Goal: Task Accomplishment & Management: Manage account settings

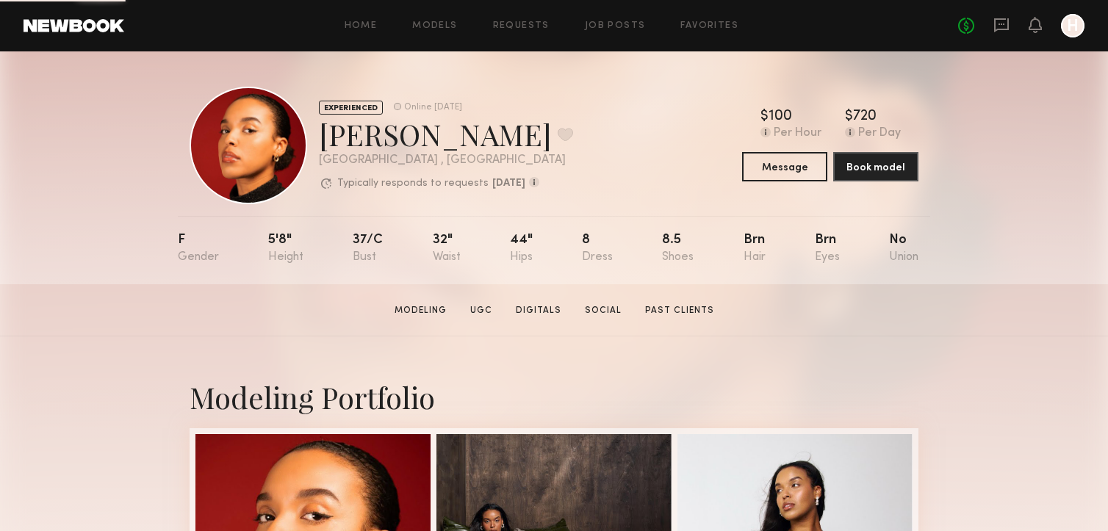
click at [996, 34] on link at bounding box center [1002, 26] width 16 height 18
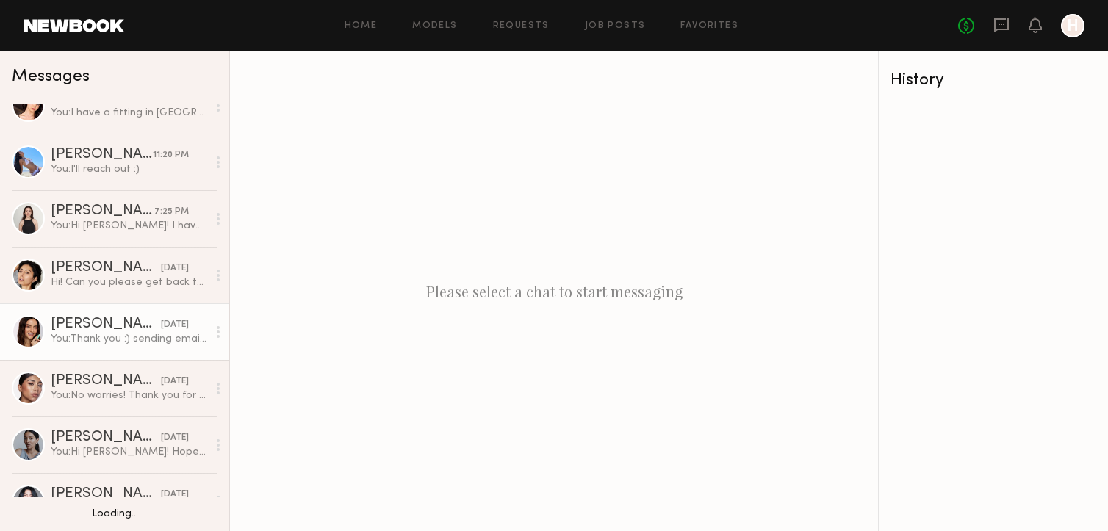
scroll to position [28, 0]
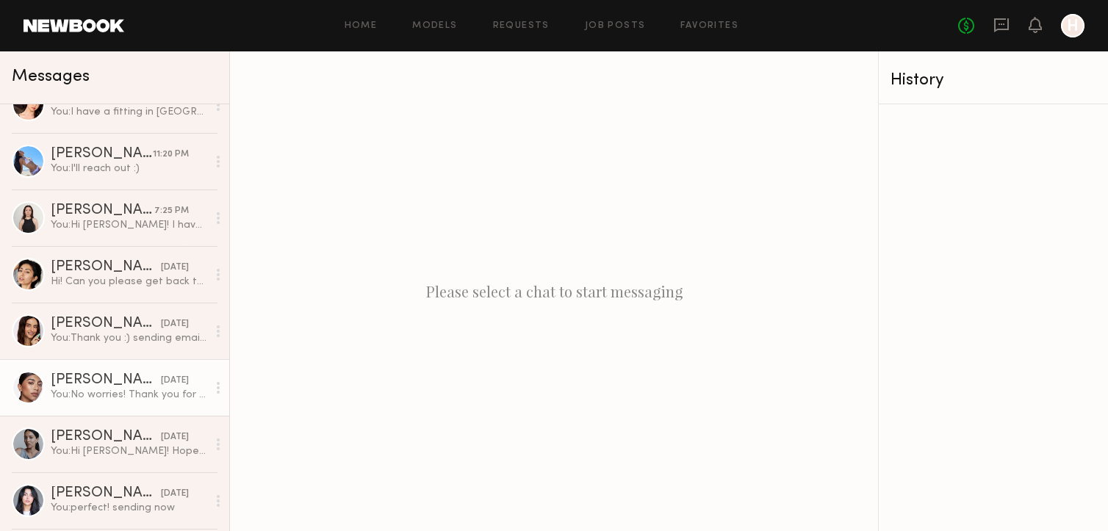
click at [114, 371] on link "Divya S. 04/10/2025 You: No worries! Thank you for getting back to me :)" at bounding box center [114, 387] width 229 height 57
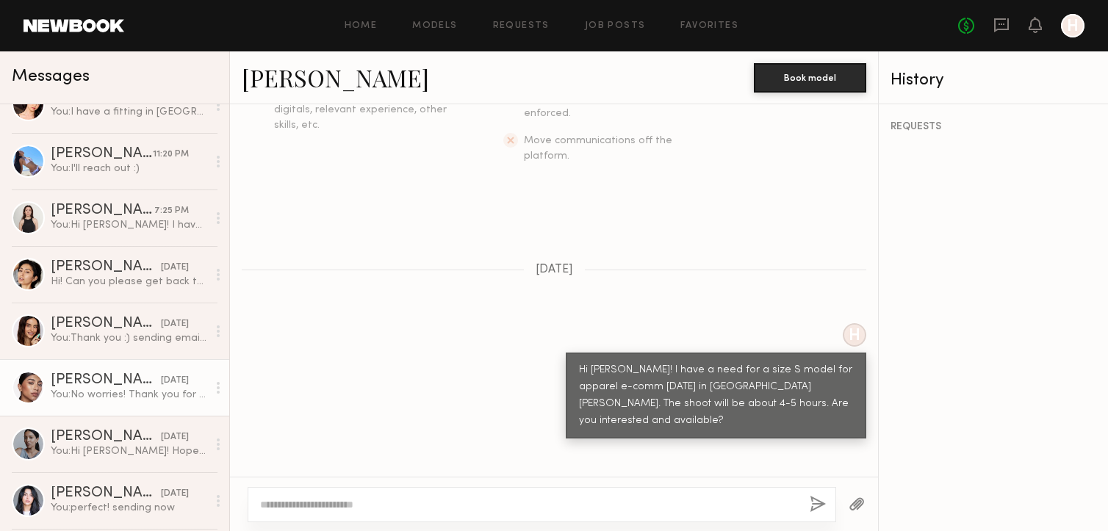
scroll to position [207, 0]
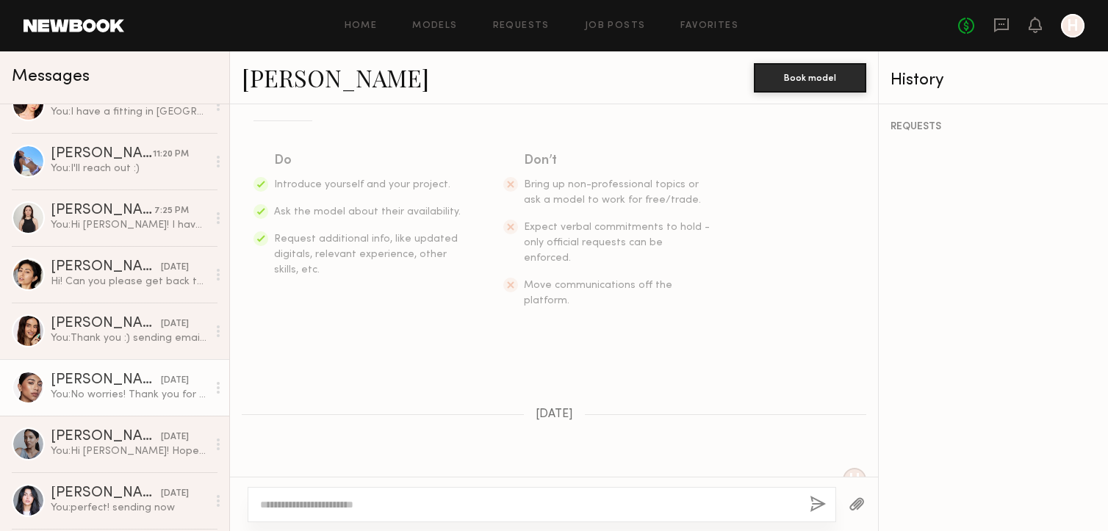
click at [292, 85] on link "[PERSON_NAME]" at bounding box center [335, 78] width 187 height 32
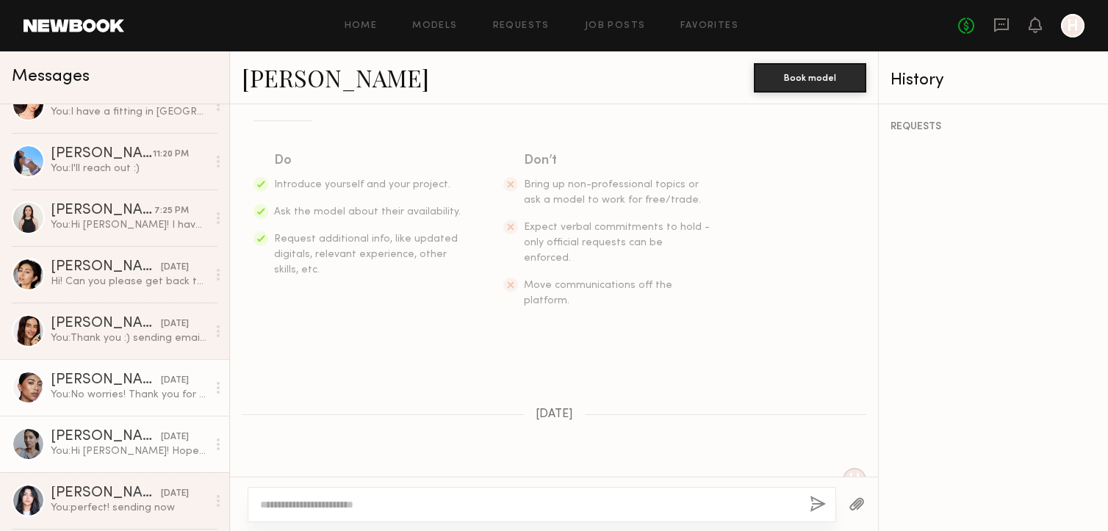
click at [118, 439] on div "Samiya G." at bounding box center [106, 437] width 110 height 15
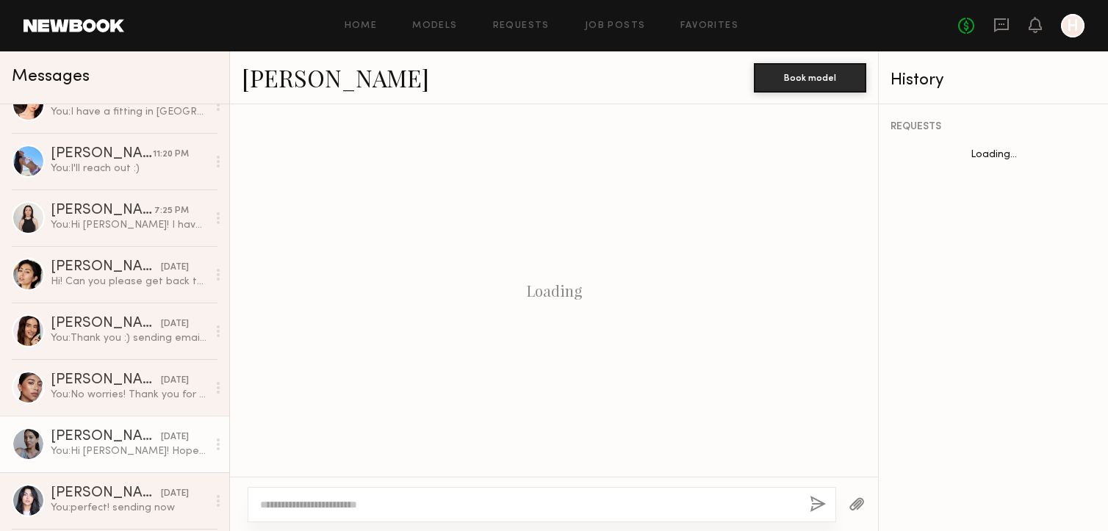
scroll to position [448, 0]
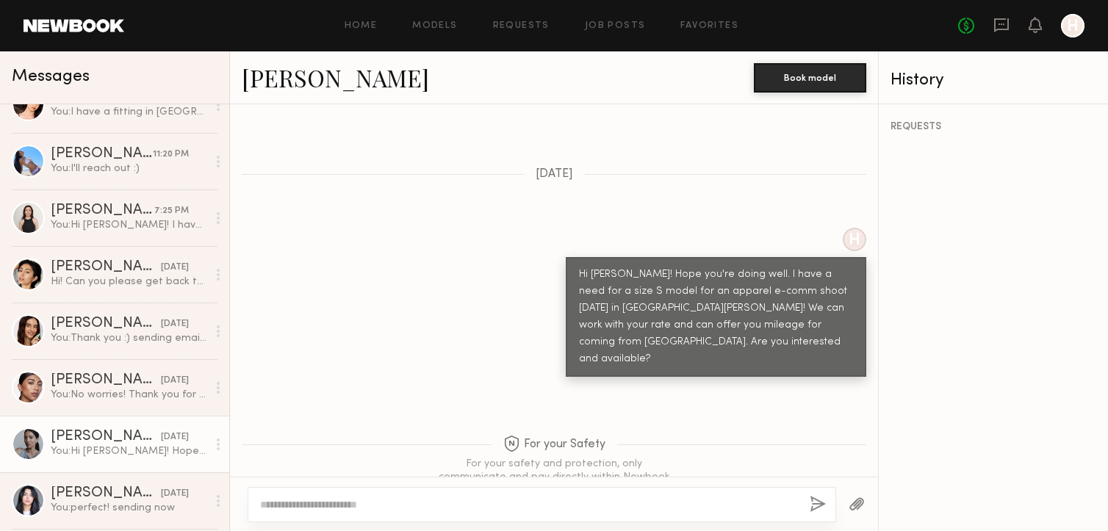
click at [291, 85] on link "Samiya G." at bounding box center [335, 78] width 187 height 32
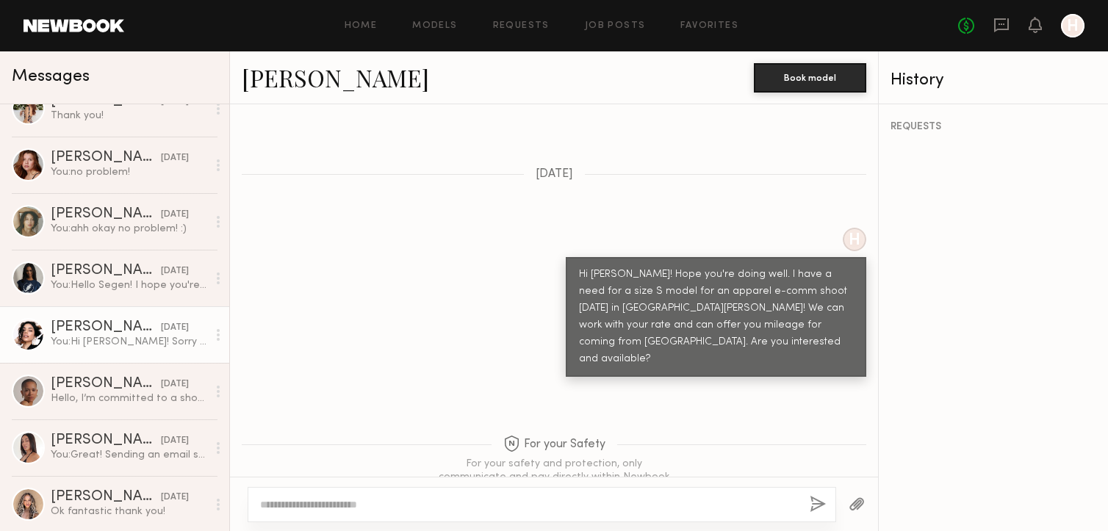
scroll to position [529, 0]
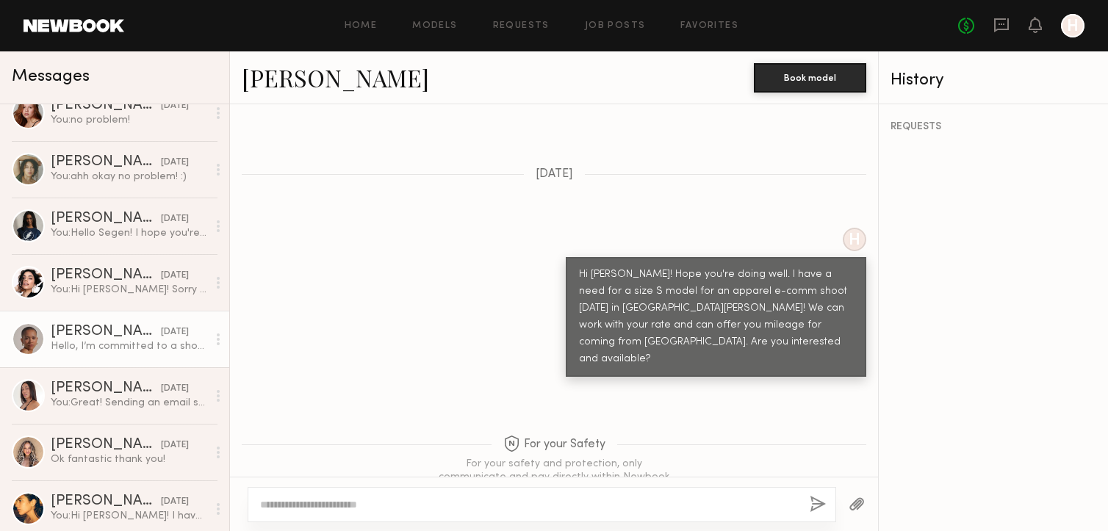
click at [143, 354] on link "Amanya M. 02/25/2025 Hello, I’m committed to a shoot this Wednesday/ Thursday, …" at bounding box center [114, 339] width 229 height 57
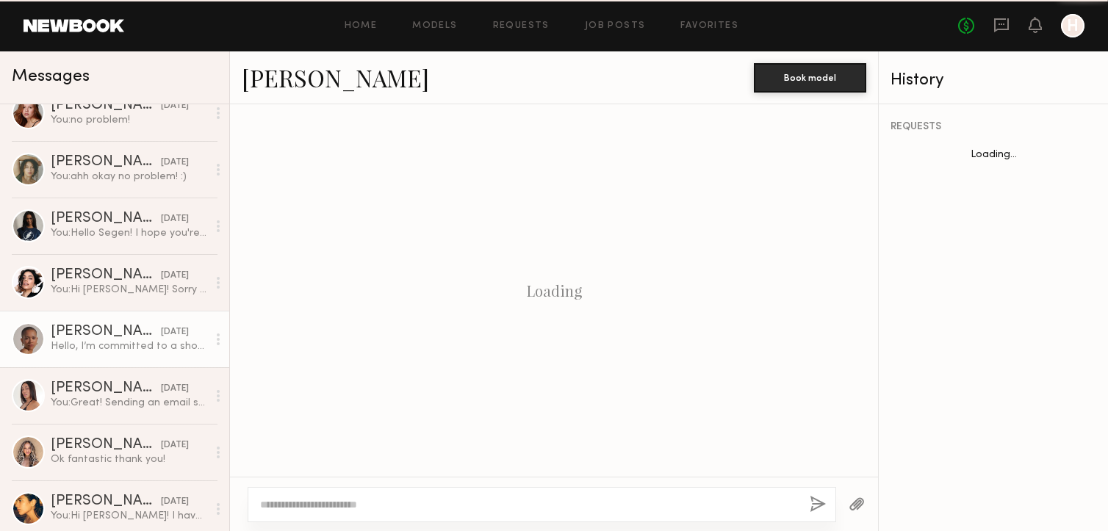
scroll to position [505, 0]
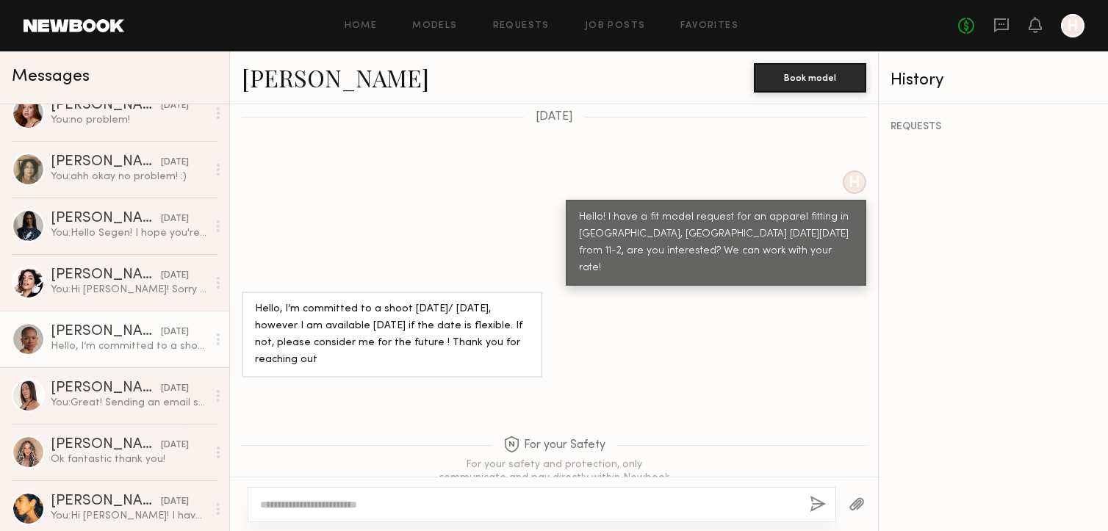
click at [324, 81] on link "Amanya M." at bounding box center [335, 78] width 187 height 32
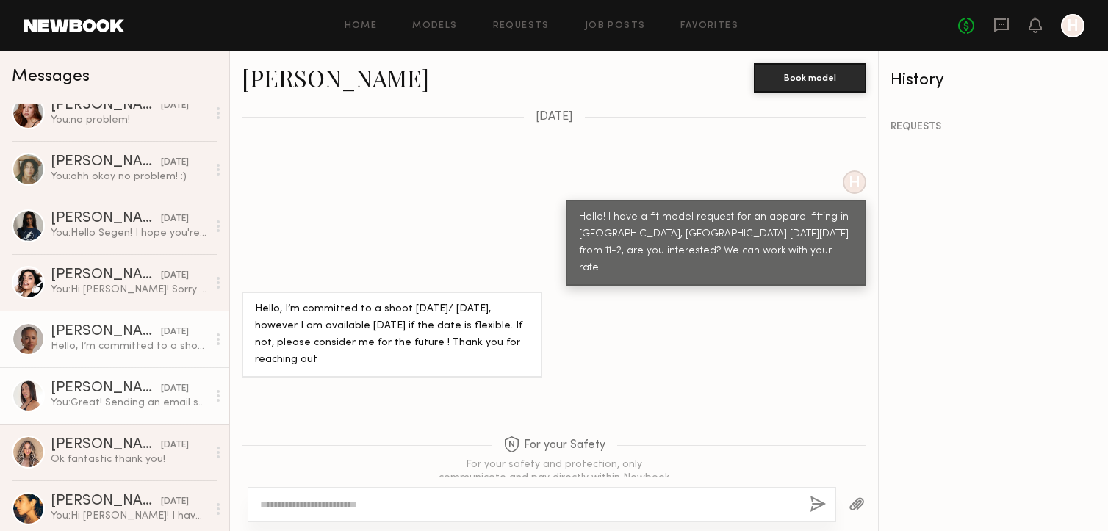
click at [100, 391] on div "Josie G." at bounding box center [106, 388] width 110 height 15
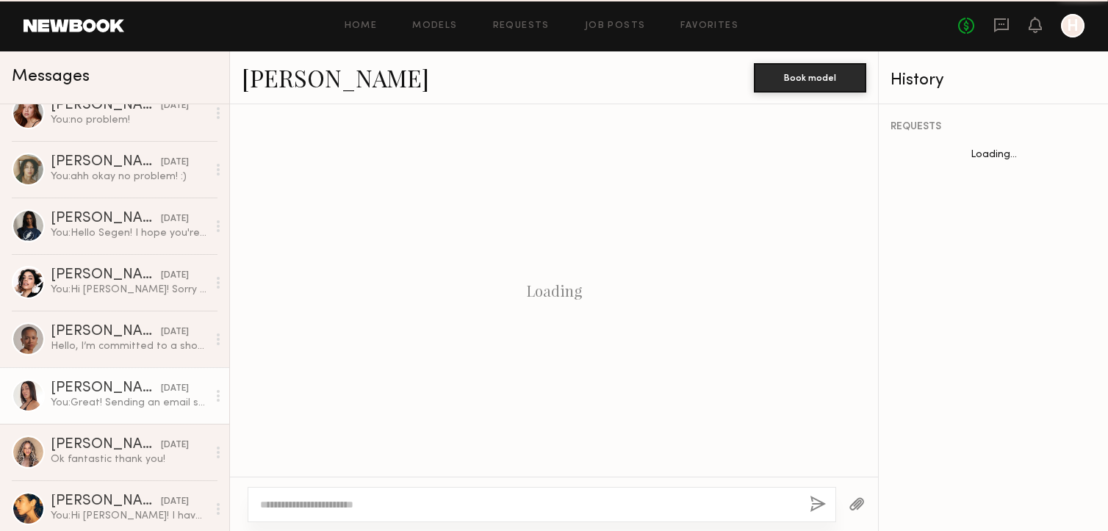
scroll to position [1303, 0]
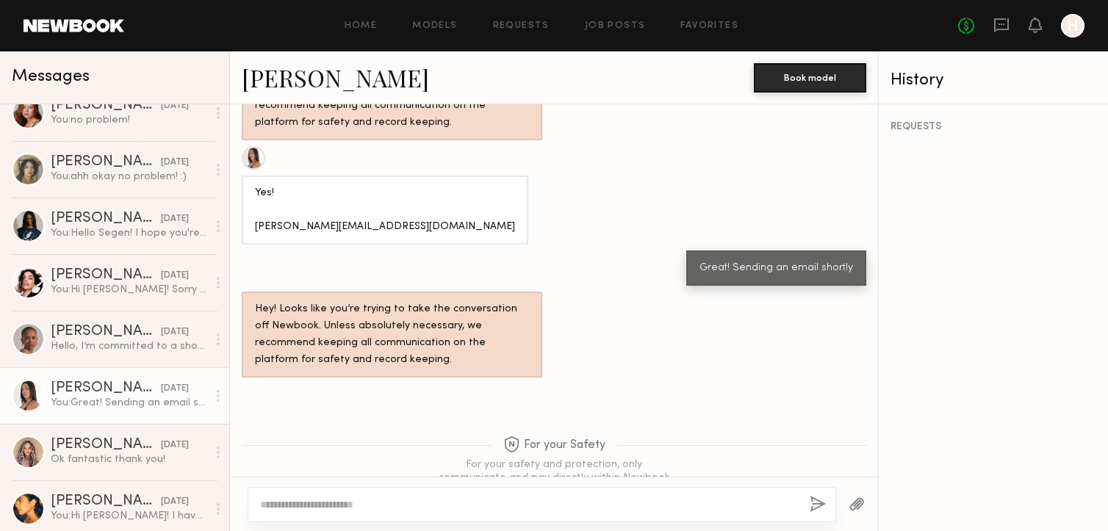
click at [306, 88] on link "Josie G." at bounding box center [335, 78] width 187 height 32
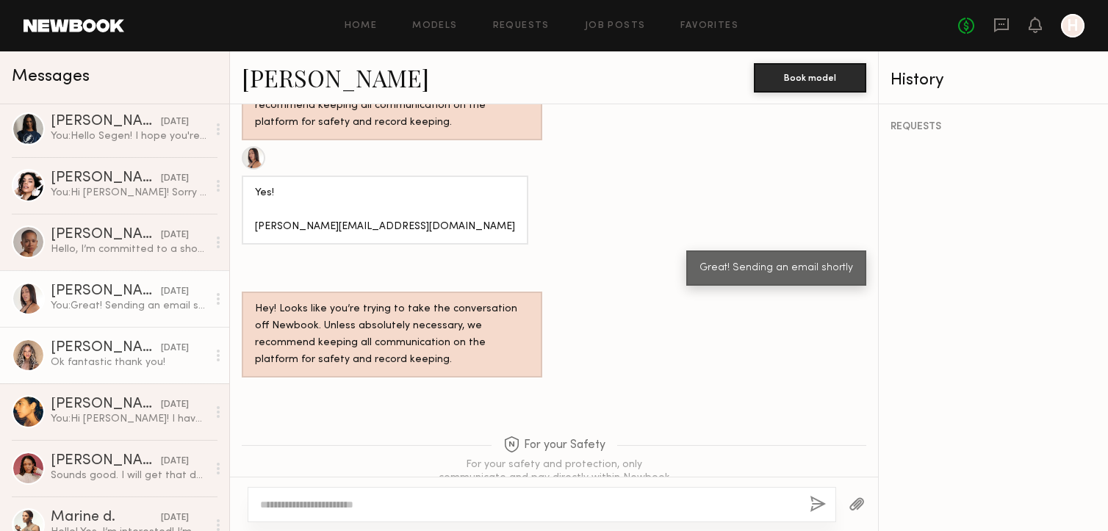
scroll to position [679, 0]
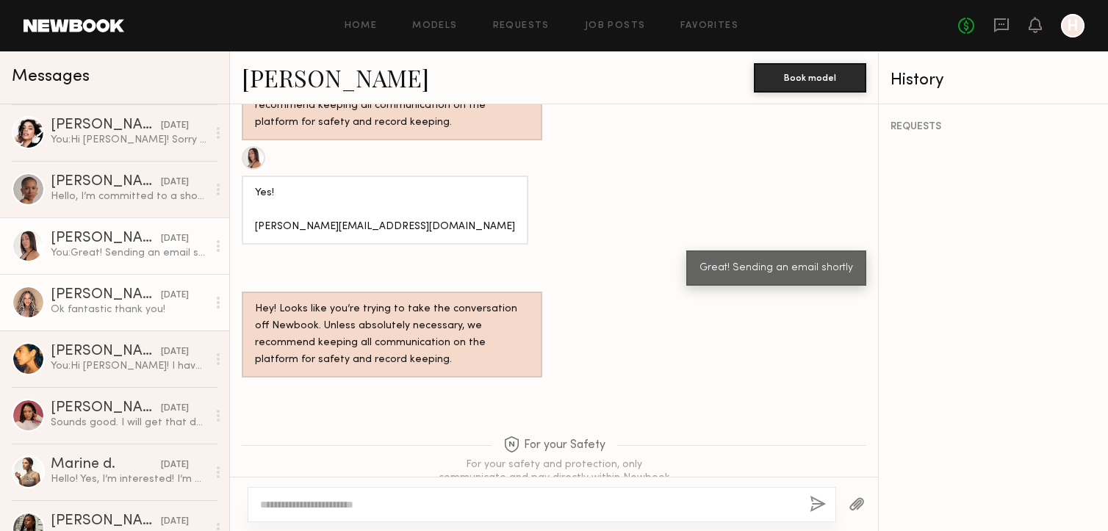
click at [126, 309] on div "Ok fantastic thank you!" at bounding box center [129, 310] width 157 height 14
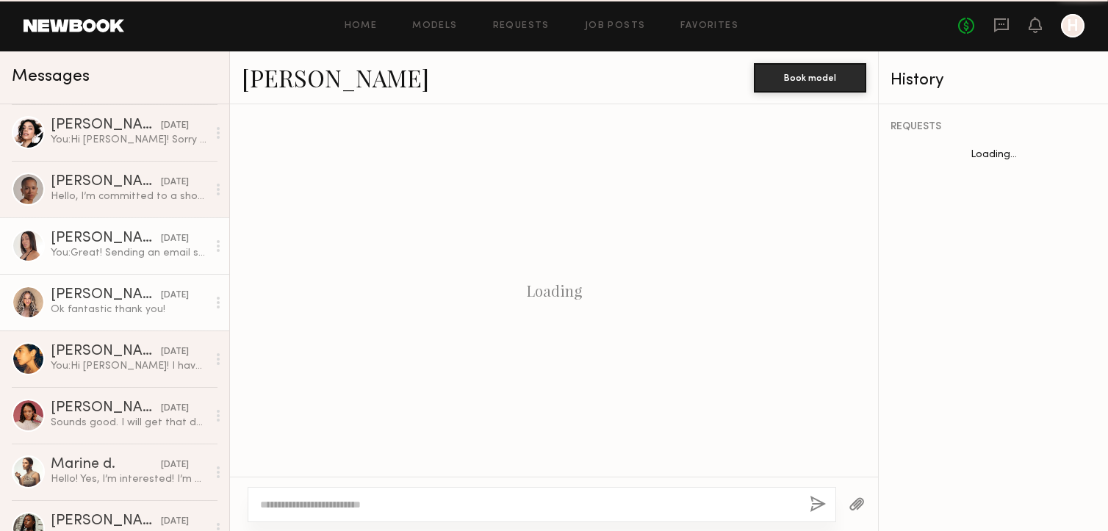
scroll to position [1251, 0]
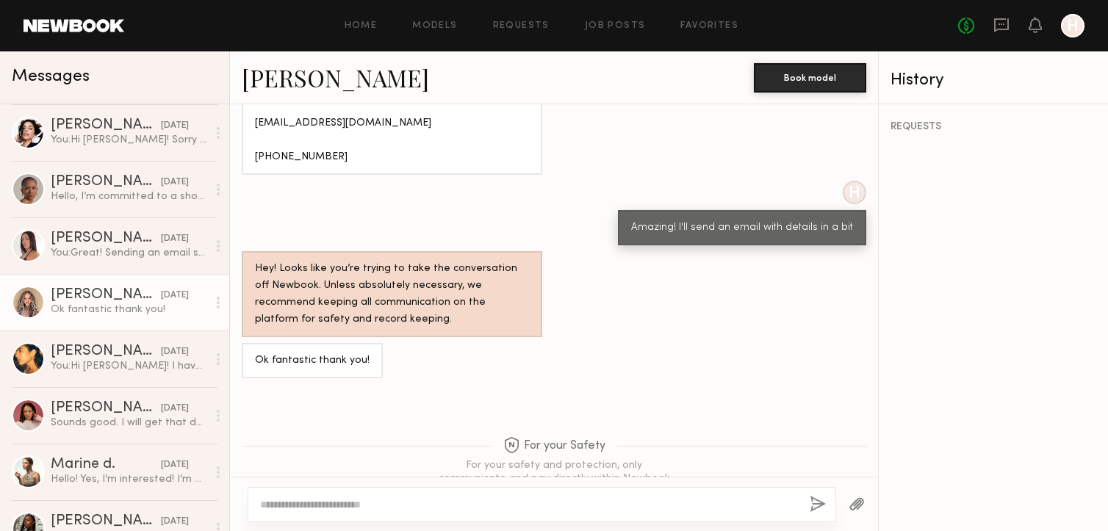
click at [303, 79] on link "Bre’jon P." at bounding box center [335, 78] width 187 height 32
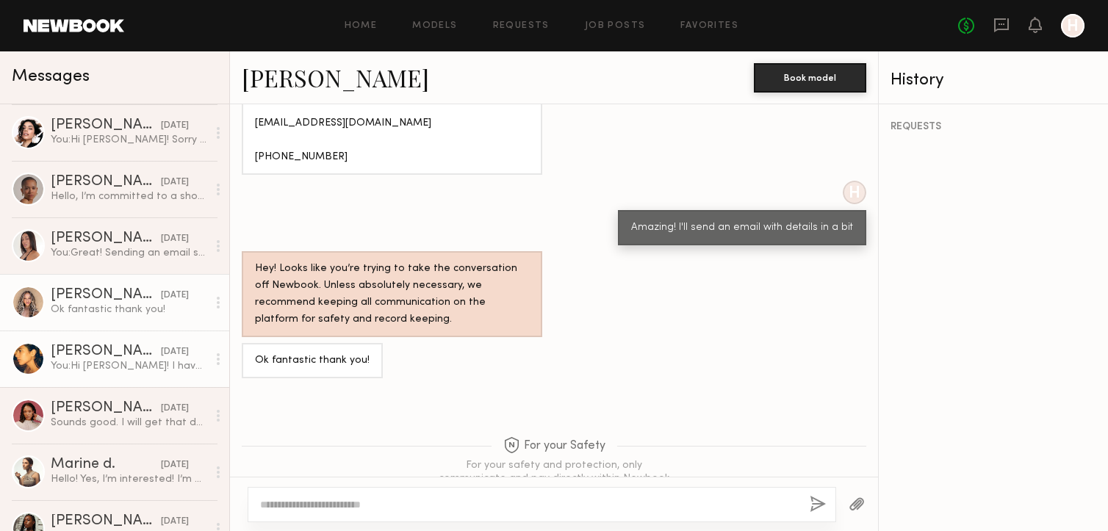
click at [124, 366] on div "You: Hi Jimi! I have a need for a size S model for apparel e-comm this Thursday…" at bounding box center [129, 366] width 157 height 14
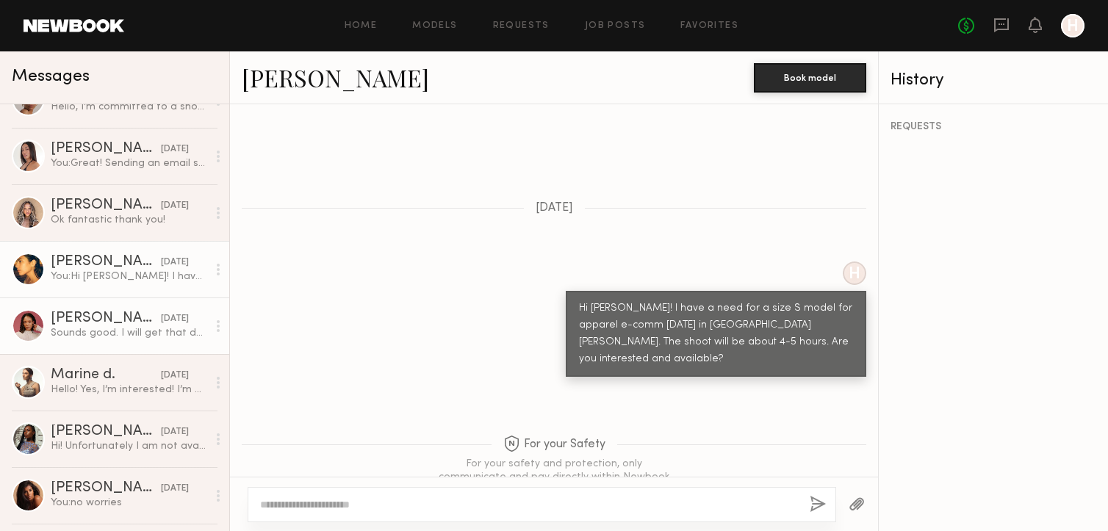
scroll to position [771, 0]
click at [126, 331] on div "Sounds good. I will get that done by the EOD! Thank you" at bounding box center [129, 331] width 157 height 14
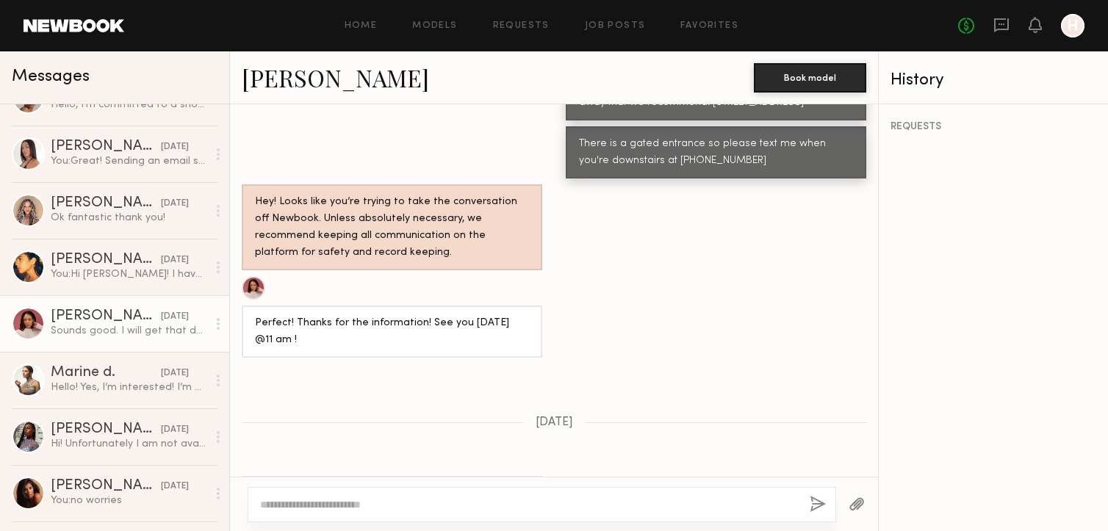
scroll to position [524, 0]
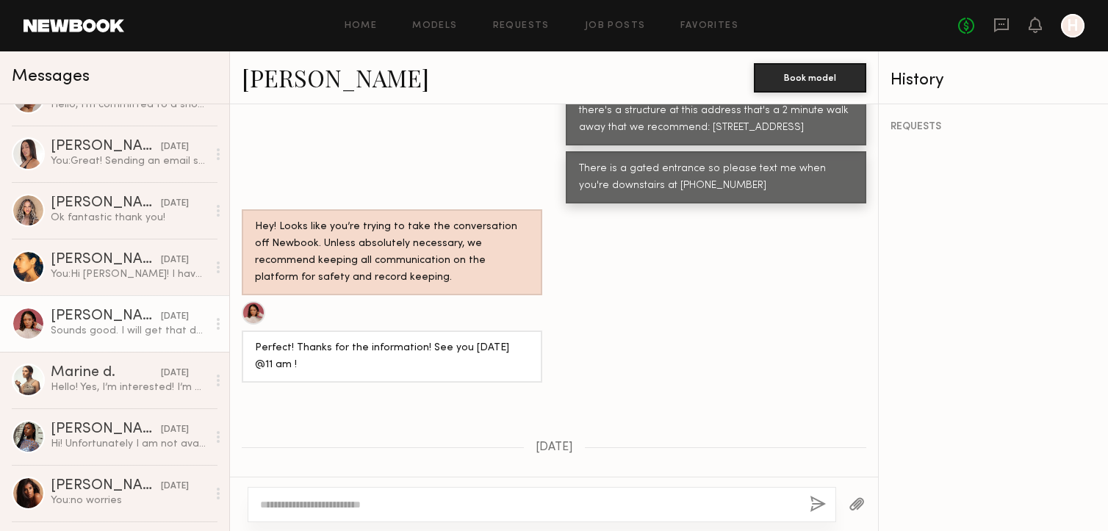
click at [265, 74] on link "Charlie W." at bounding box center [335, 78] width 187 height 32
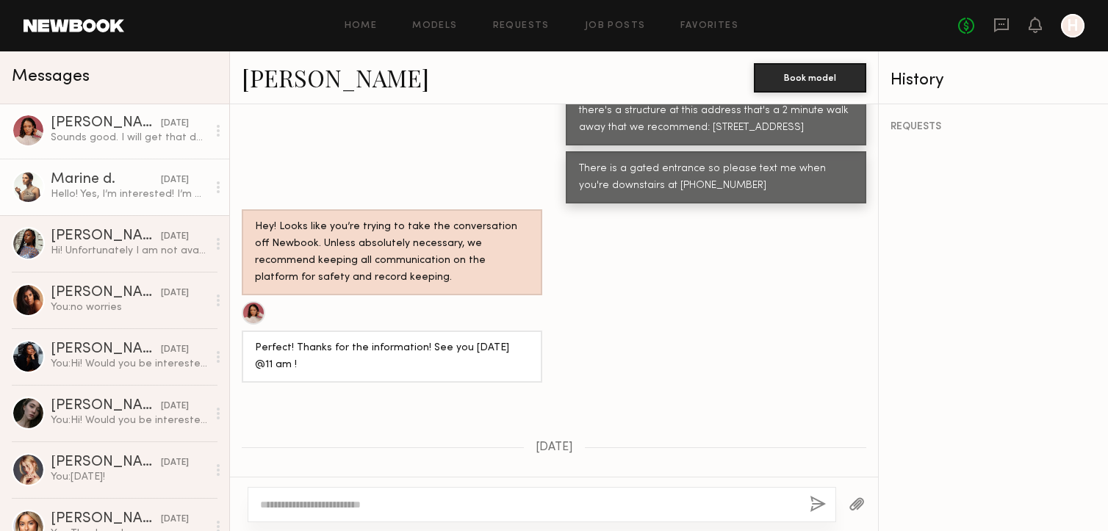
scroll to position [969, 0]
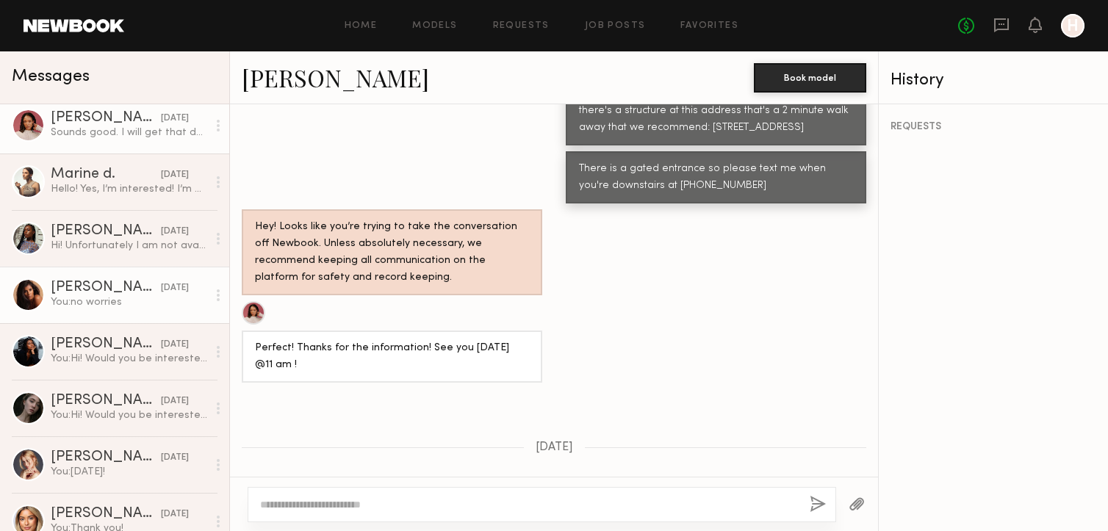
click at [36, 298] on div at bounding box center [28, 295] width 33 height 33
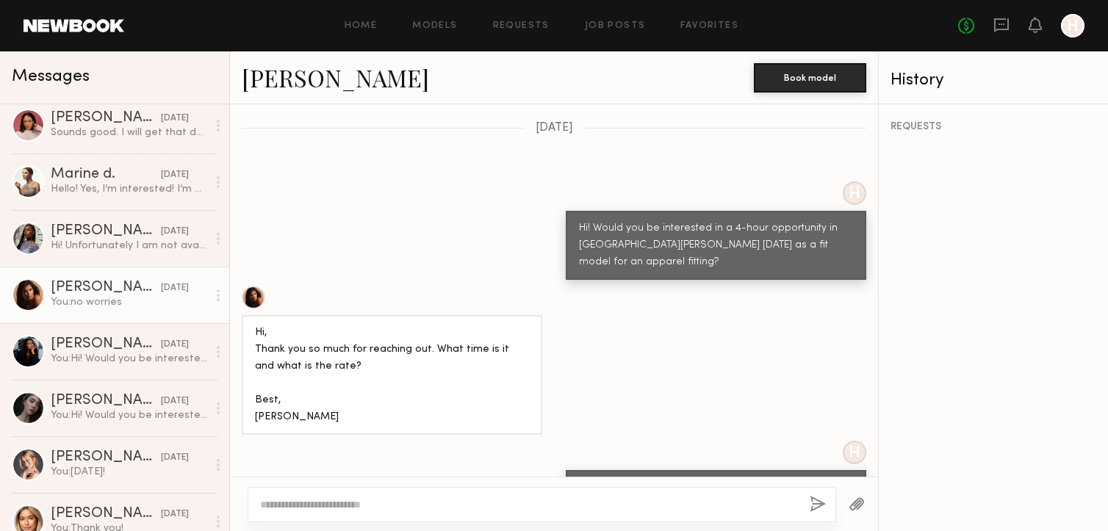
scroll to position [498, 0]
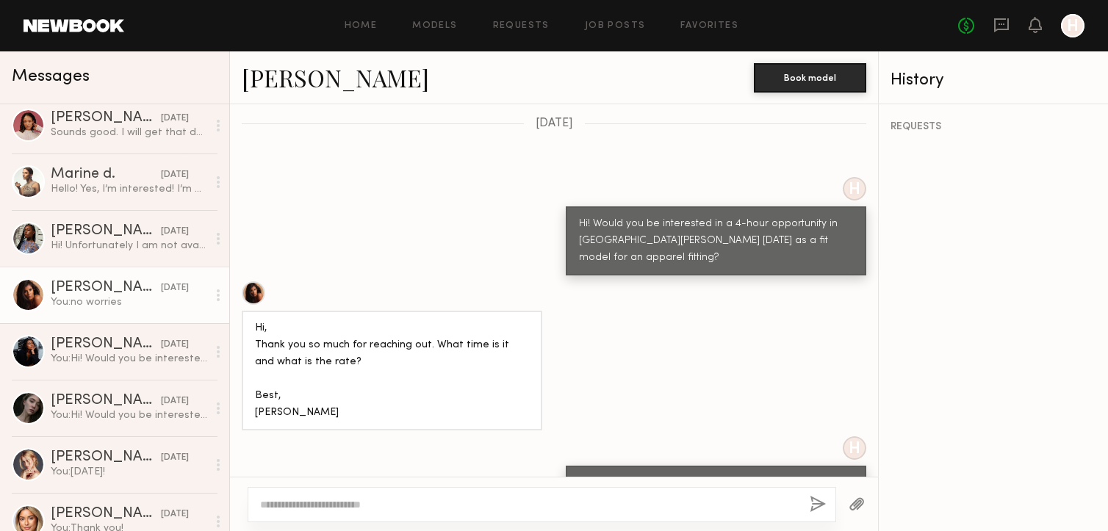
click at [287, 79] on link "Bidisha L." at bounding box center [335, 78] width 187 height 32
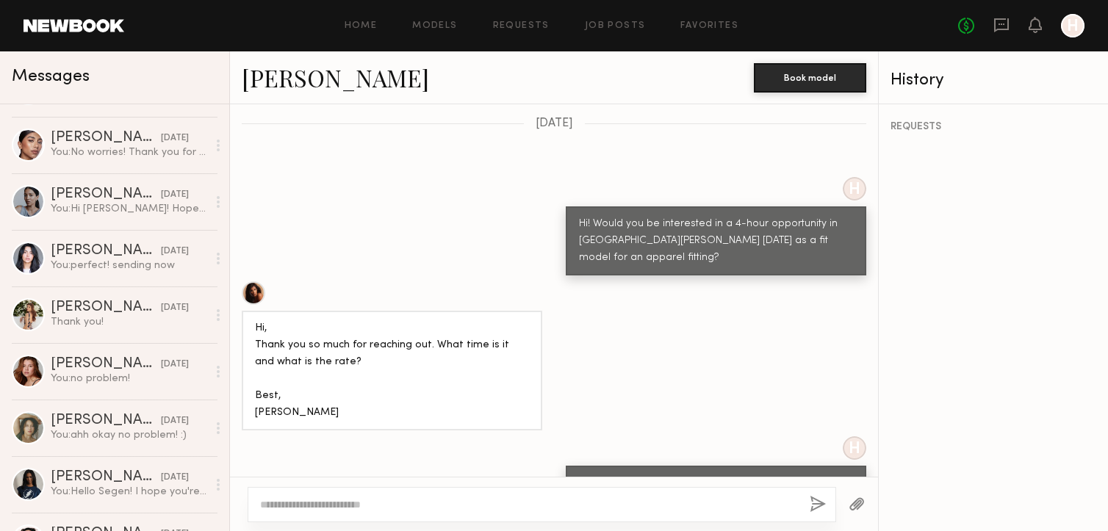
scroll to position [0, 0]
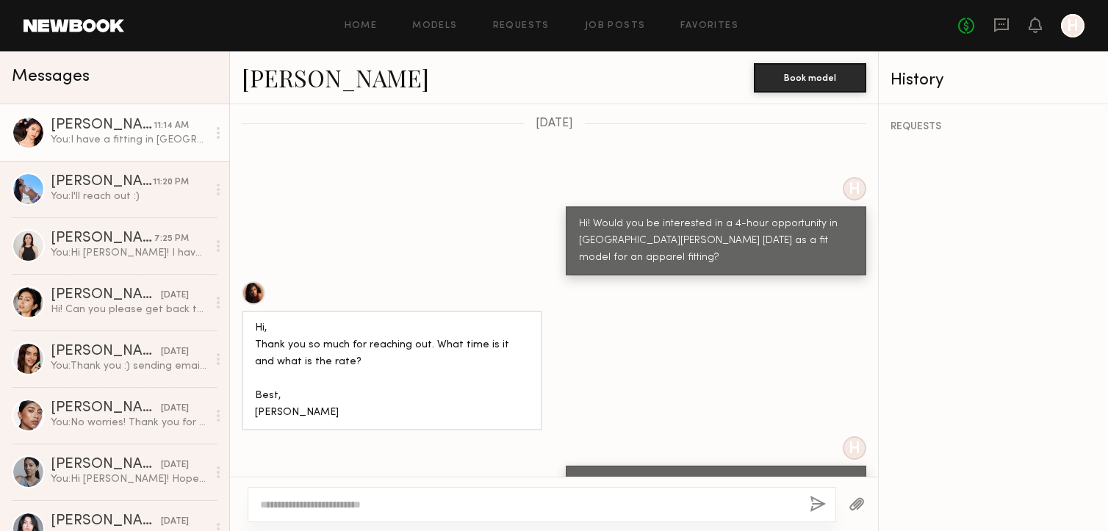
click at [106, 124] on div "Jenny K." at bounding box center [102, 125] width 103 height 15
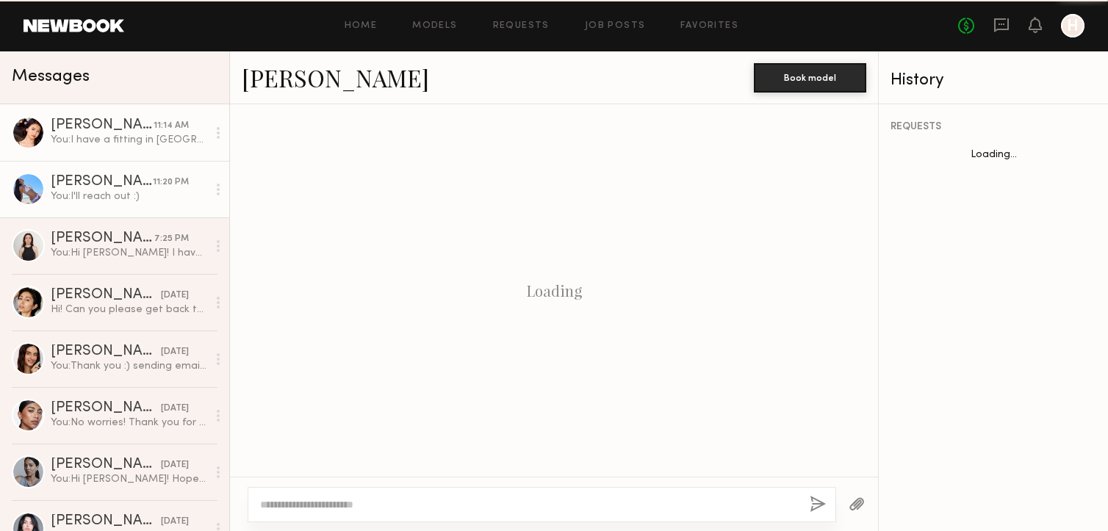
scroll to position [320, 0]
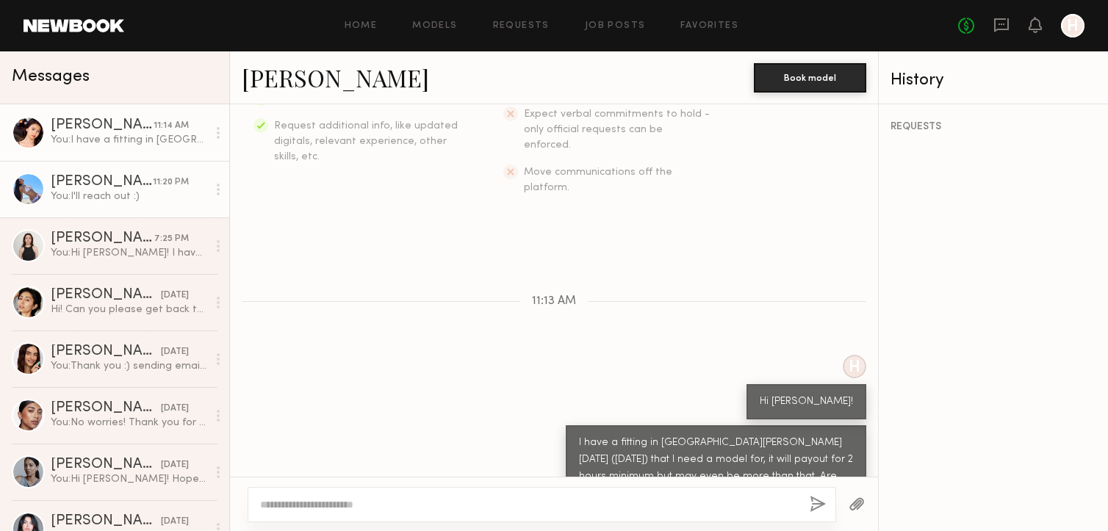
click at [101, 186] on div "Soriya C." at bounding box center [102, 182] width 102 height 15
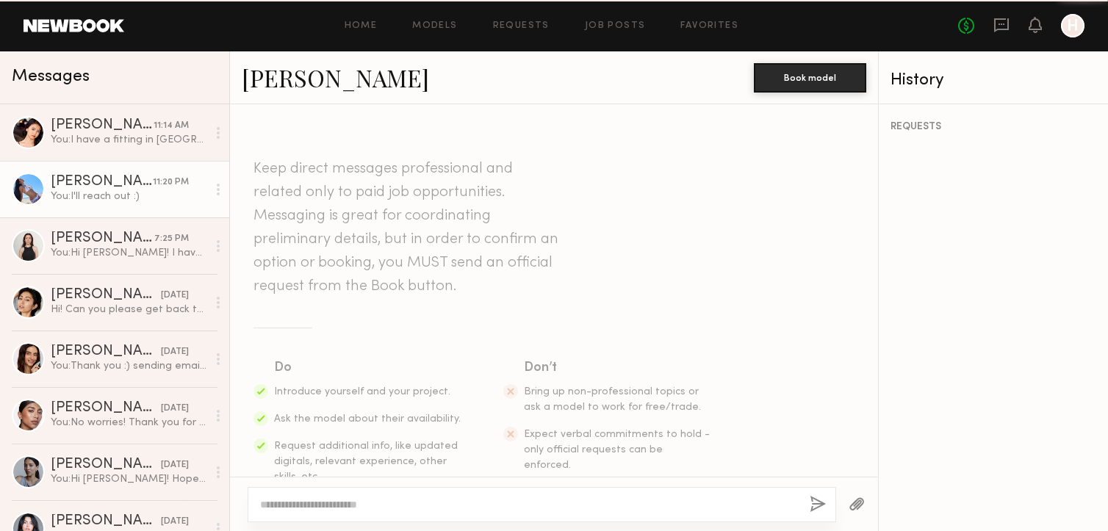
scroll to position [864, 0]
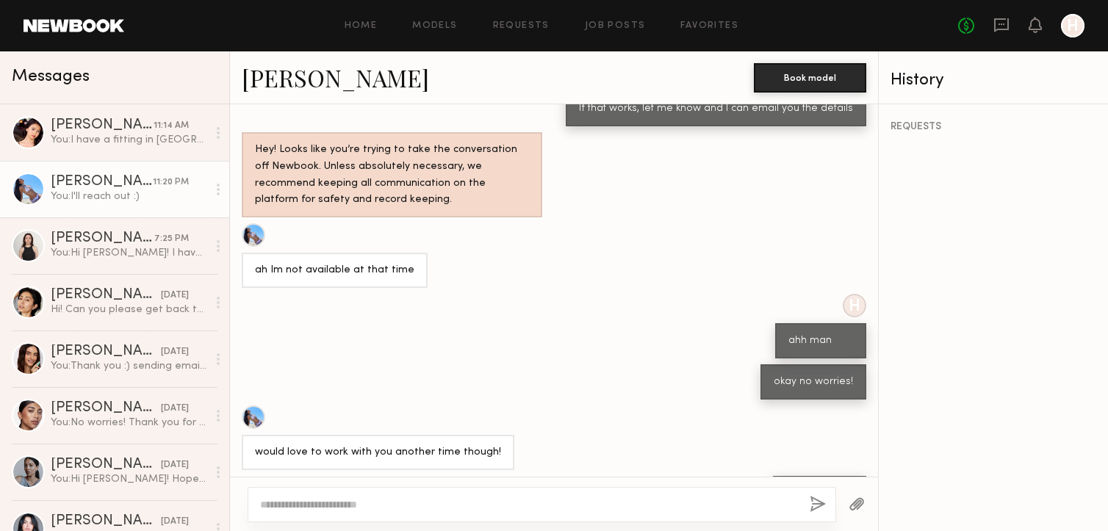
click at [306, 80] on link "Soriya C." at bounding box center [335, 78] width 187 height 32
click at [440, 27] on link "Models" at bounding box center [434, 26] width 45 height 10
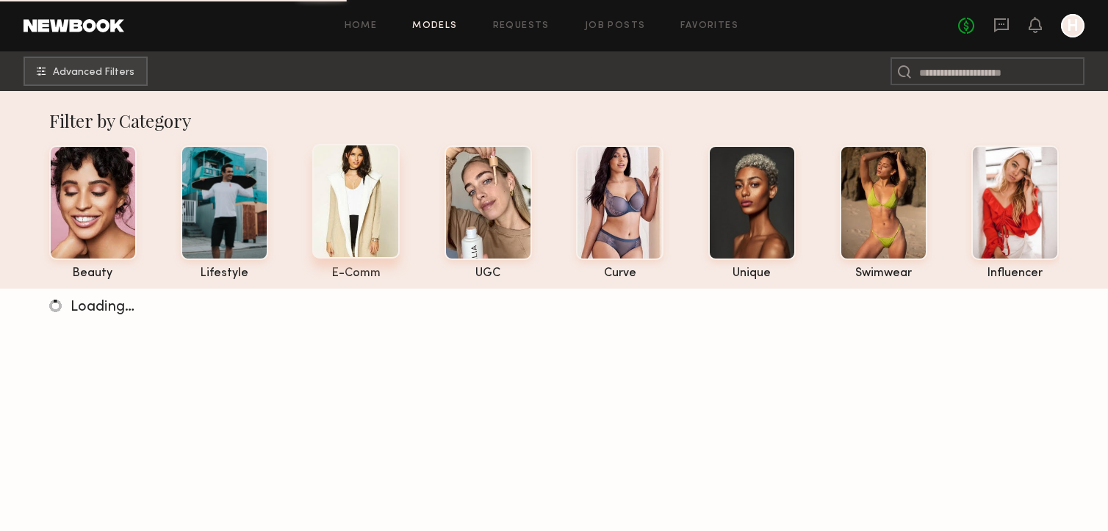
click at [371, 200] on div at bounding box center [355, 201] width 87 height 115
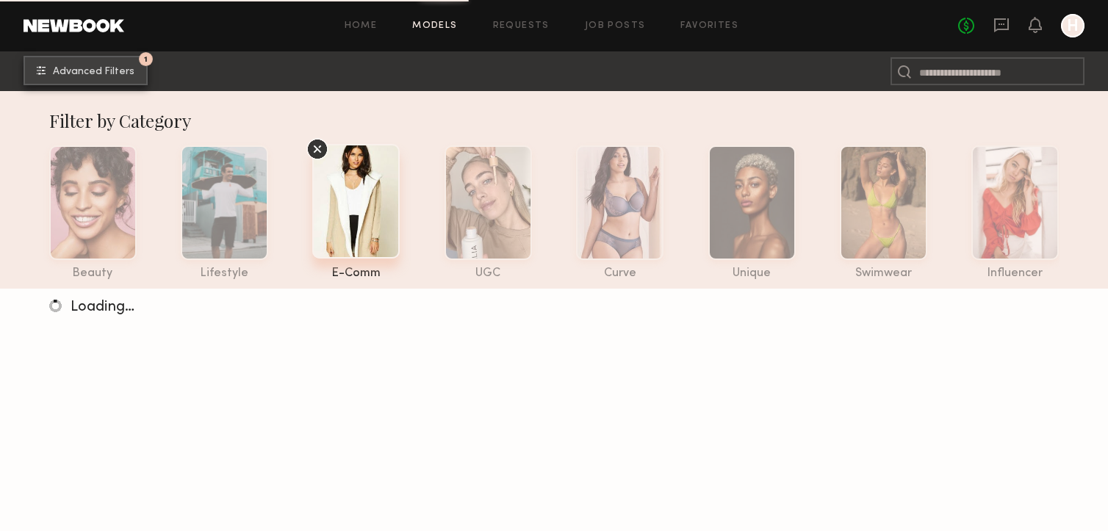
click at [89, 76] on span "Advanced Filters" at bounding box center [94, 72] width 82 height 10
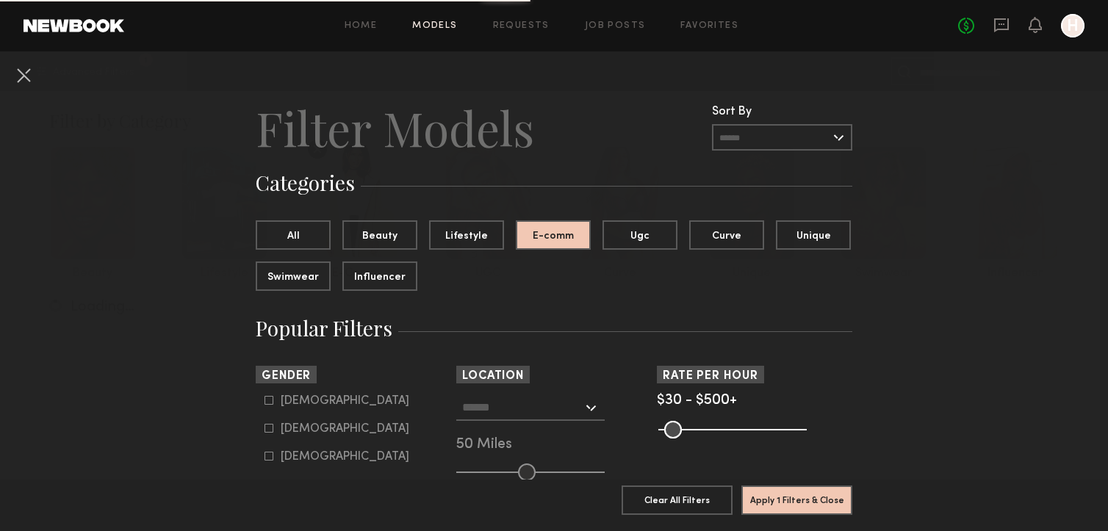
click at [539, 407] on input "text" at bounding box center [522, 407] width 121 height 25
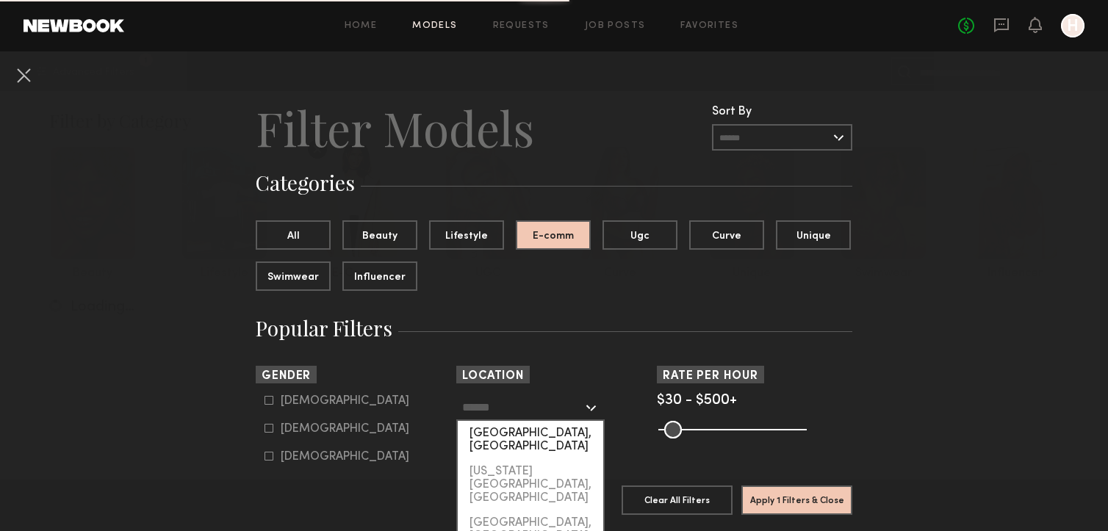
click at [514, 439] on div "[GEOGRAPHIC_DATA], [GEOGRAPHIC_DATA]" at bounding box center [531, 440] width 146 height 38
type input "**********"
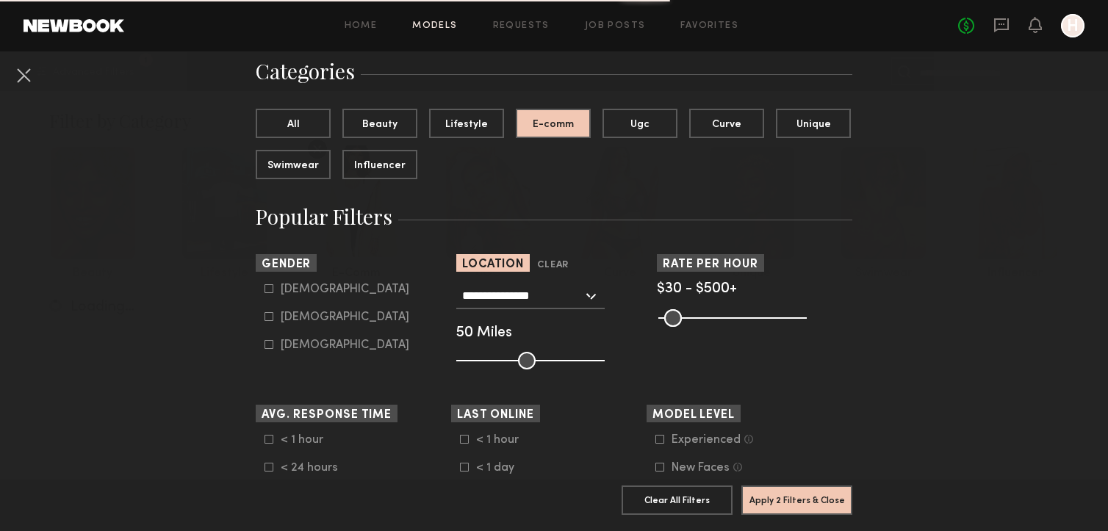
click at [287, 320] on div "Female" at bounding box center [345, 317] width 129 height 9
type input "**"
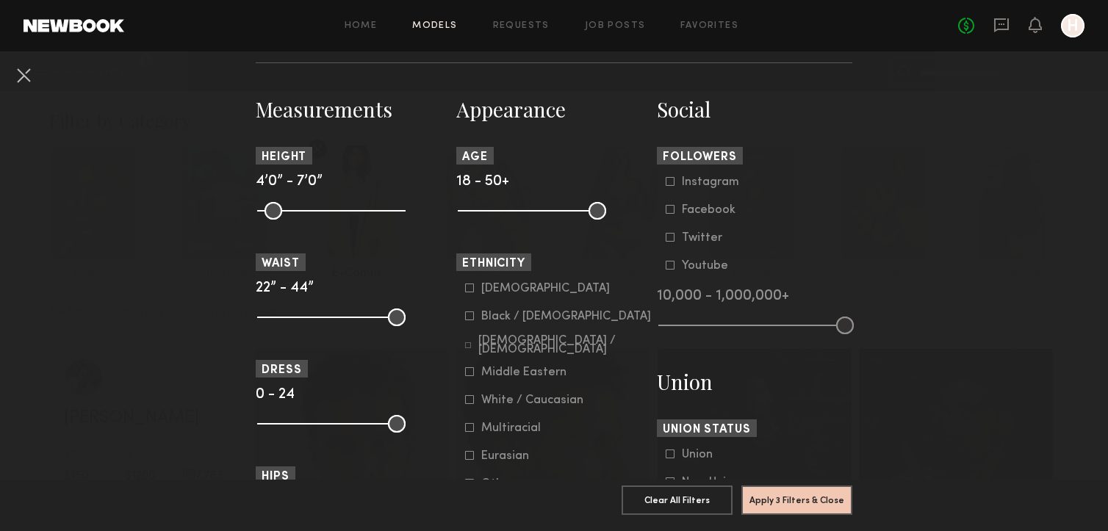
scroll to position [611, 0]
drag, startPoint x: 397, startPoint y: 430, endPoint x: 292, endPoint y: 433, distance: 105.1
type input "*"
click at [292, 433] on input "range" at bounding box center [331, 425] width 148 height 18
drag, startPoint x: 268, startPoint y: 420, endPoint x: 280, endPoint y: 420, distance: 12.5
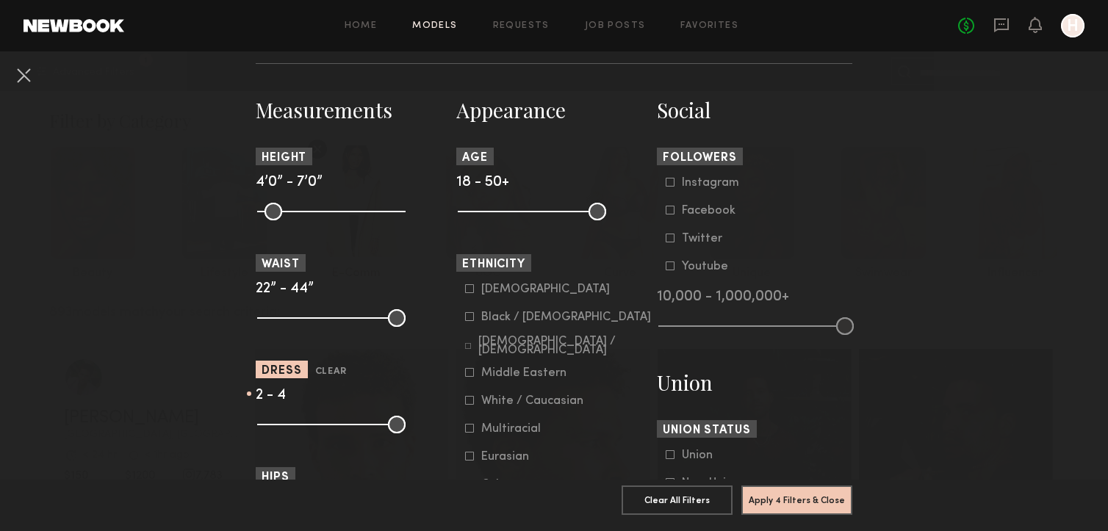
type input "*"
click at [280, 420] on input "range" at bounding box center [331, 425] width 148 height 18
click at [817, 498] on button "Apply 4 Filters & Close" at bounding box center [797, 499] width 111 height 29
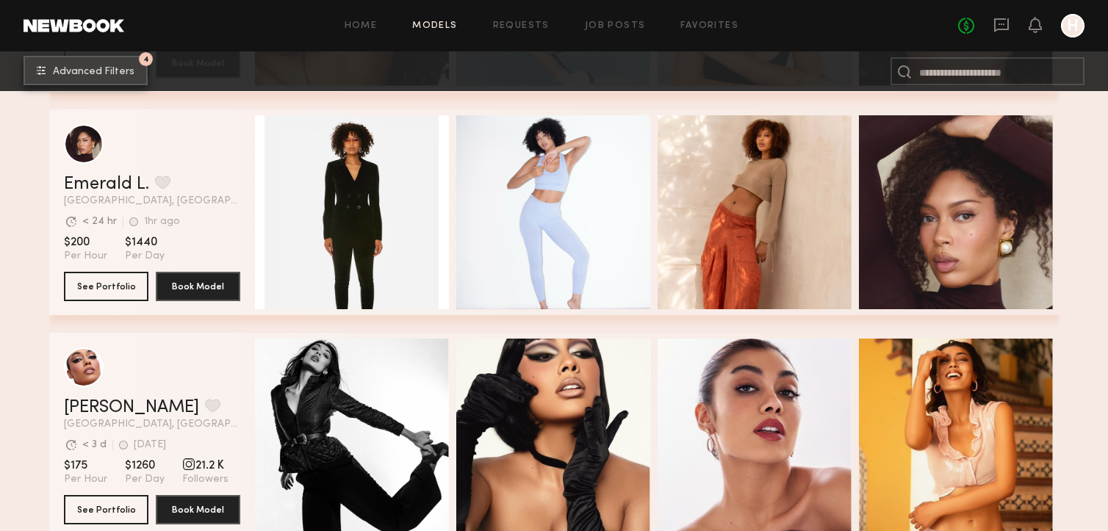
scroll to position [4180, 0]
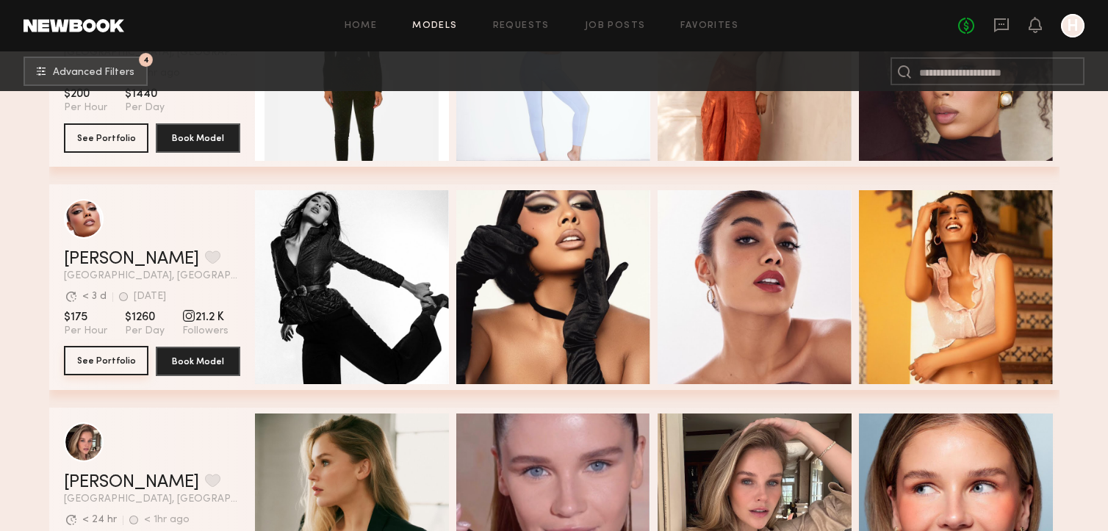
click at [124, 359] on button "See Portfolio" at bounding box center [106, 360] width 85 height 29
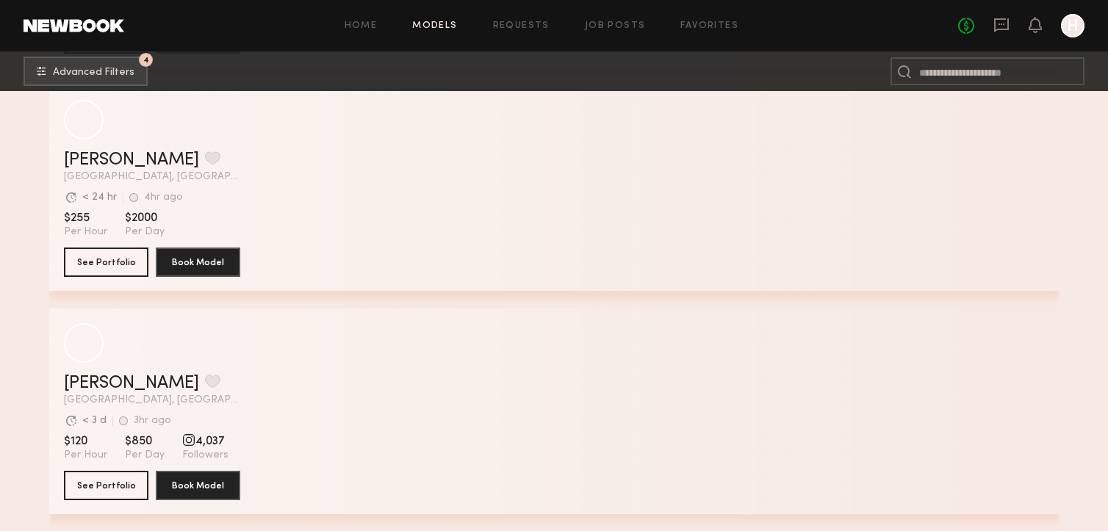
scroll to position [6525, 0]
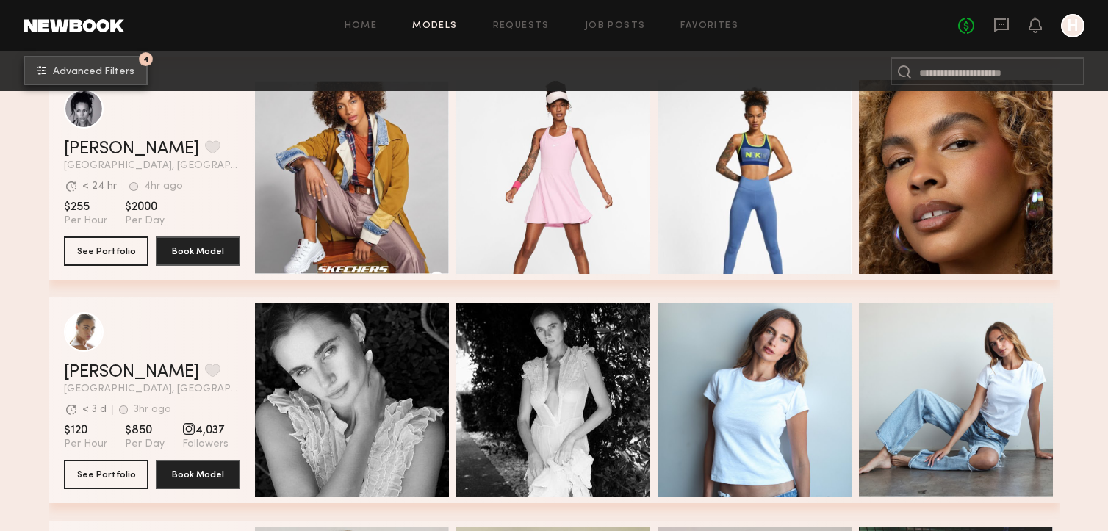
click at [90, 71] on span "Advanced Filters" at bounding box center [94, 72] width 82 height 10
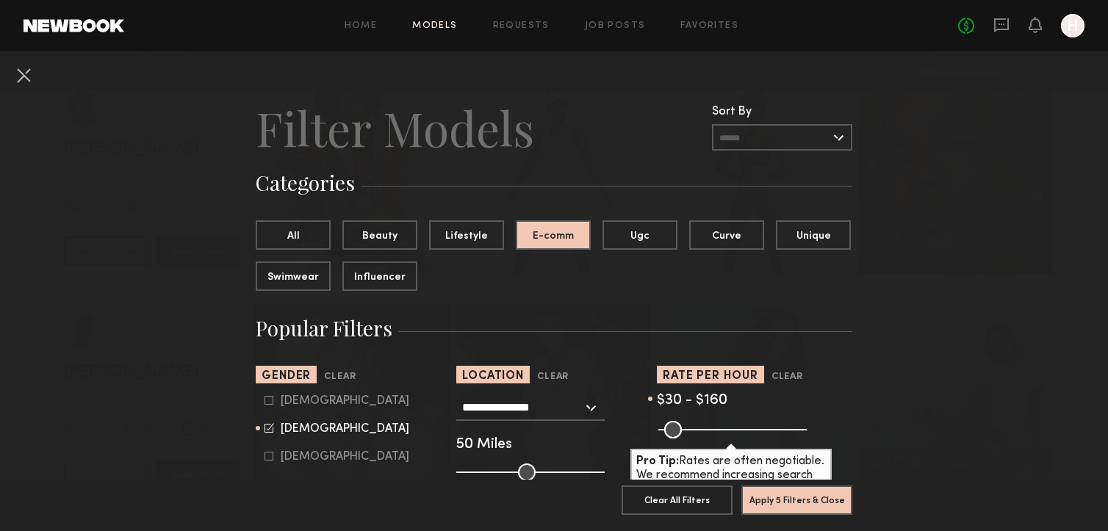
drag, startPoint x: 789, startPoint y: 428, endPoint x: 703, endPoint y: 431, distance: 86.0
type input "***"
click at [703, 431] on input "range" at bounding box center [732, 430] width 148 height 18
click at [767, 501] on button "Apply 5 Filters & Close" at bounding box center [797, 499] width 111 height 29
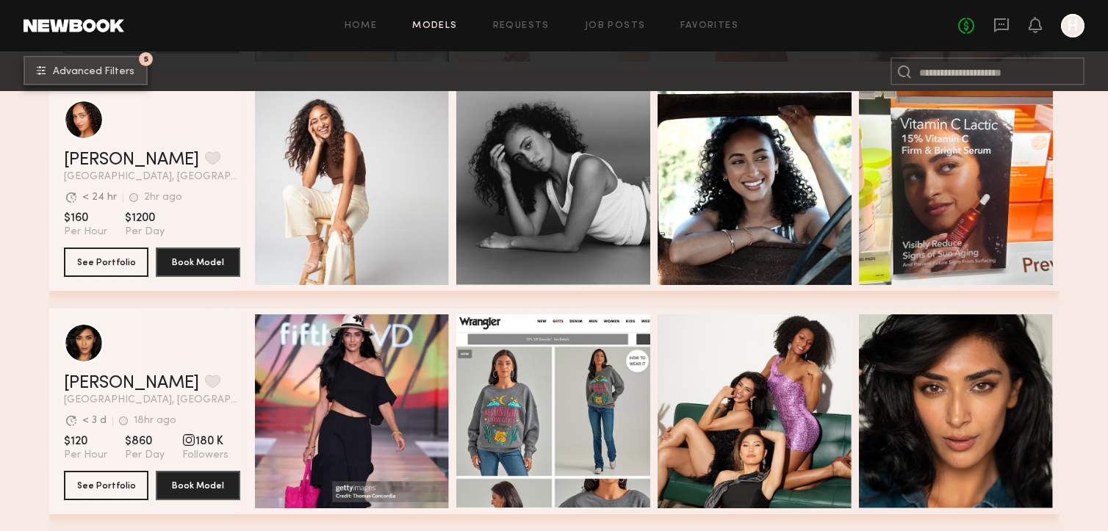
scroll to position [2714, 0]
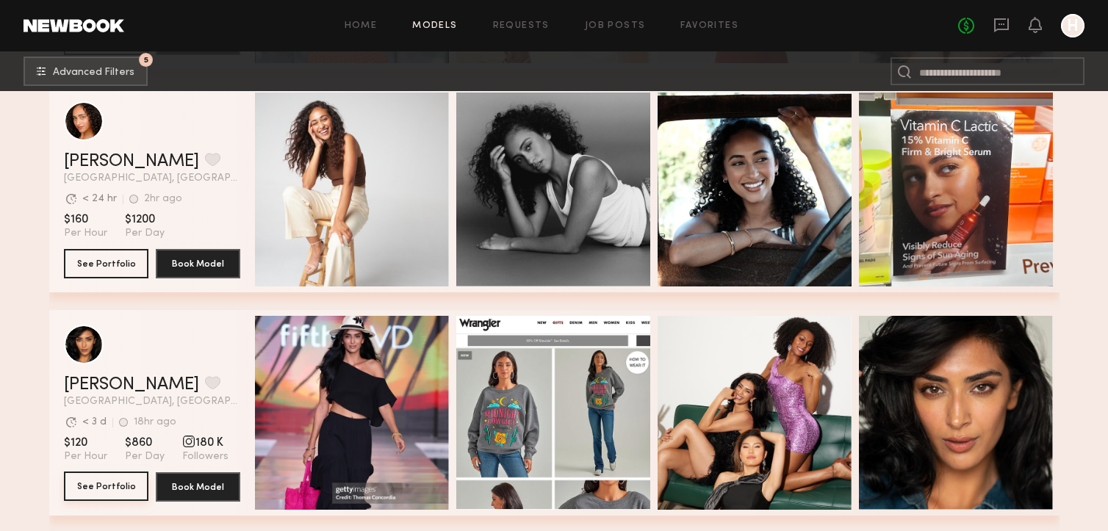
click at [140, 485] on button "See Portfolio" at bounding box center [106, 486] width 85 height 29
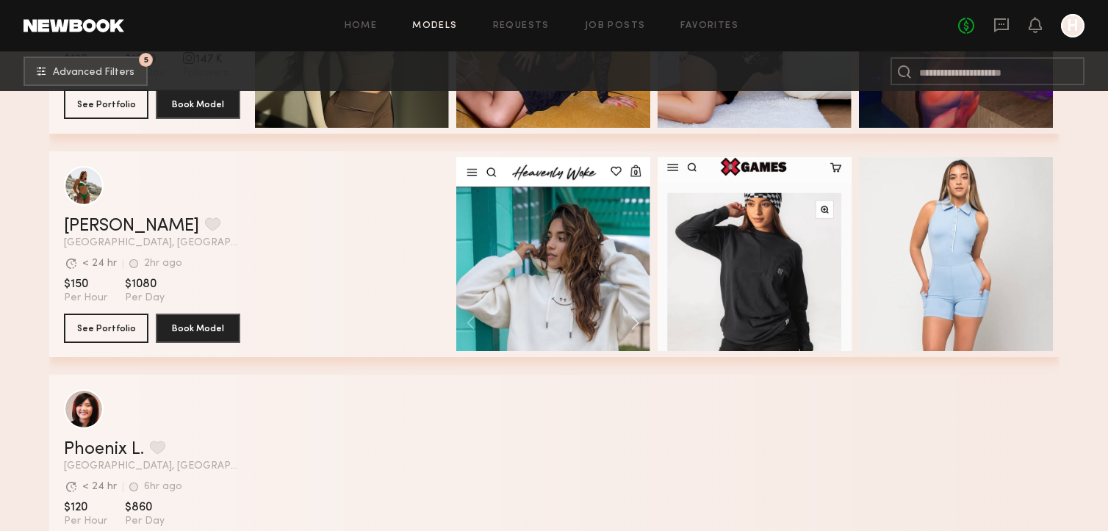
scroll to position [8774, 0]
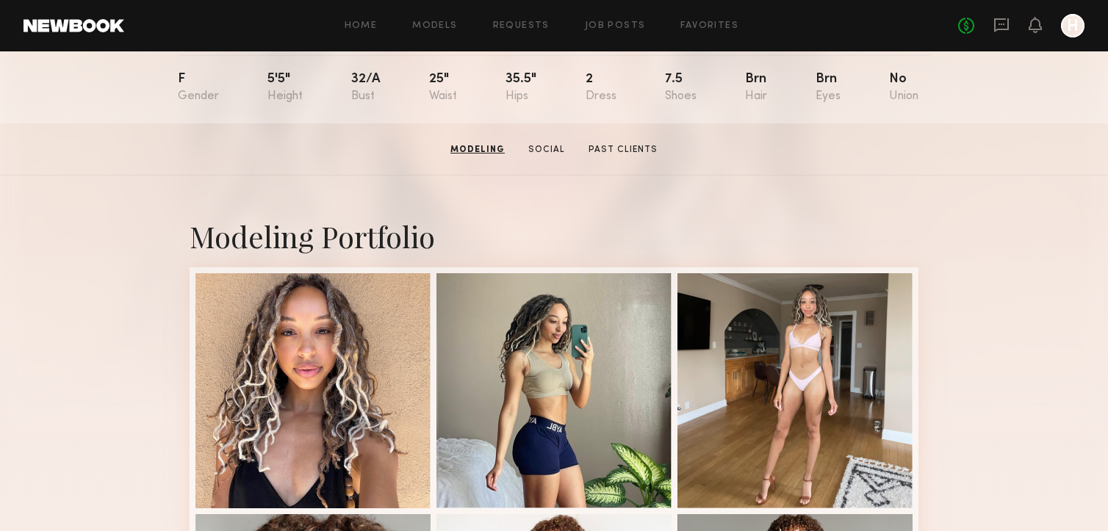
scroll to position [10, 0]
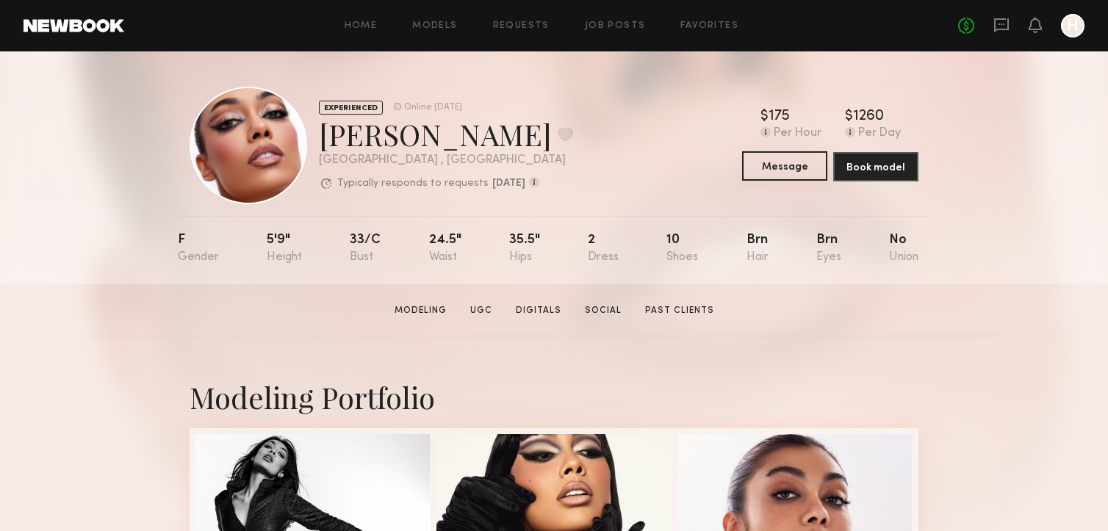
click at [757, 163] on button "Message" at bounding box center [784, 165] width 85 height 29
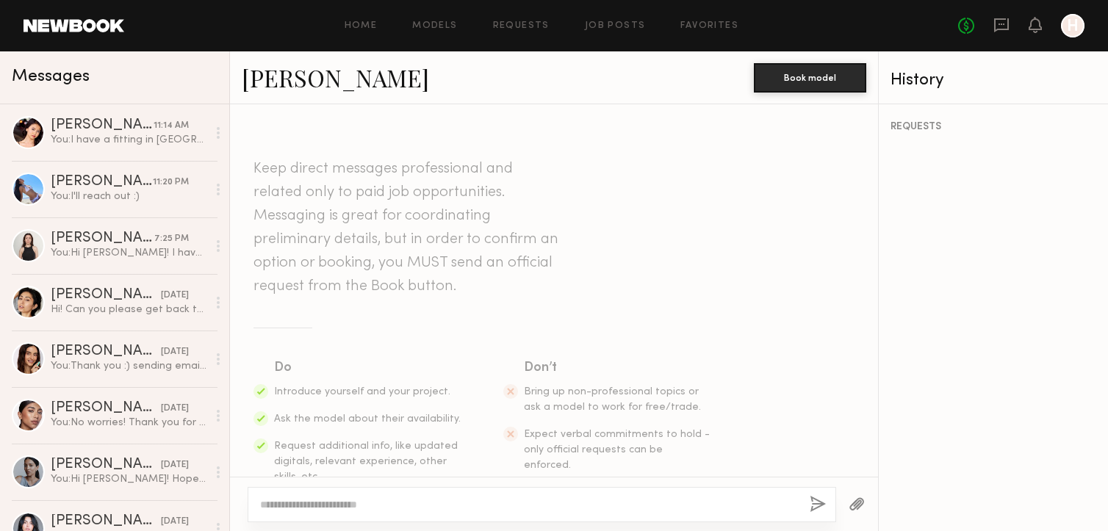
click at [392, 499] on textarea at bounding box center [529, 505] width 538 height 15
type textarea "**********"
click at [819, 500] on button "button" at bounding box center [818, 505] width 16 height 18
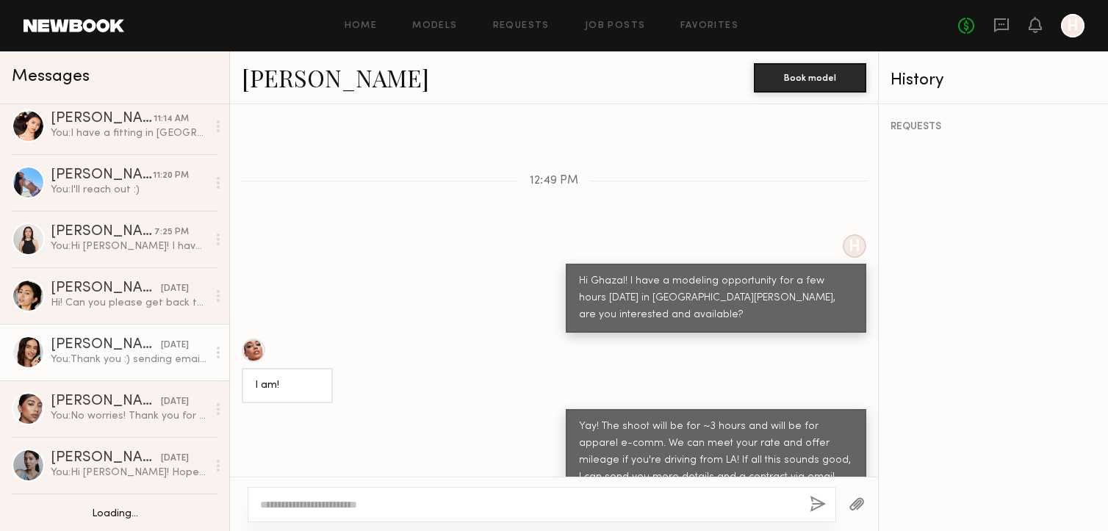
scroll to position [113, 0]
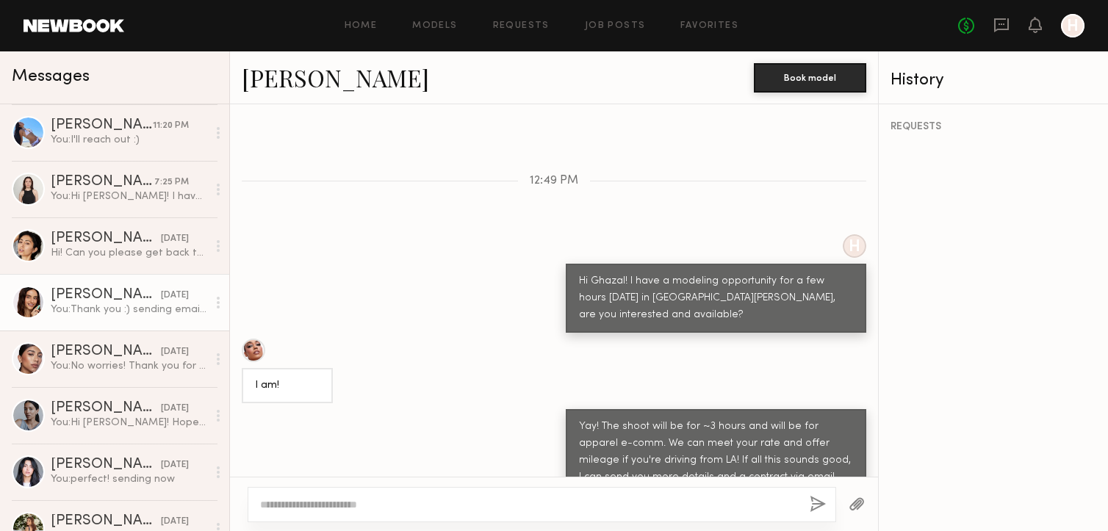
click at [31, 293] on div at bounding box center [28, 302] width 33 height 33
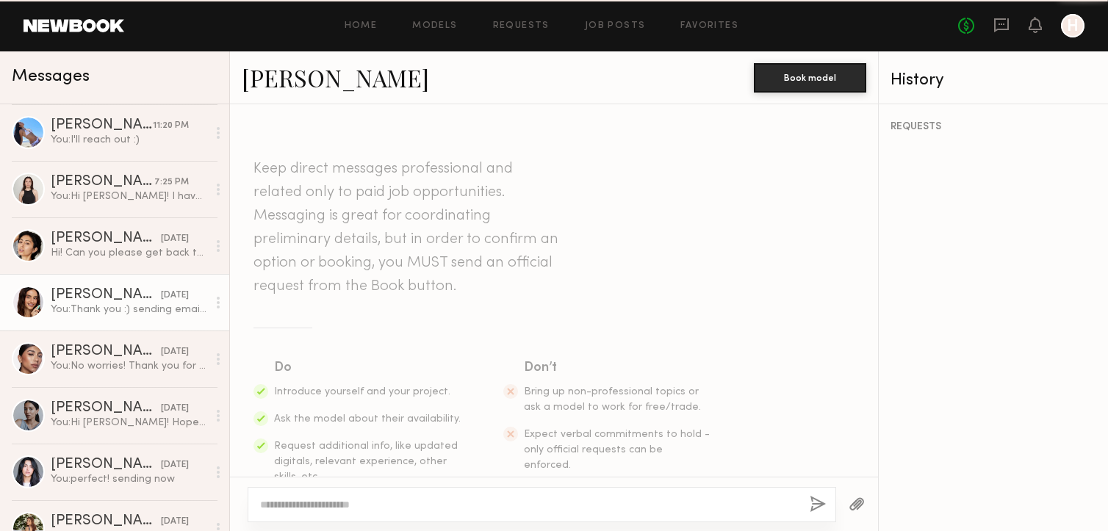
scroll to position [1174, 0]
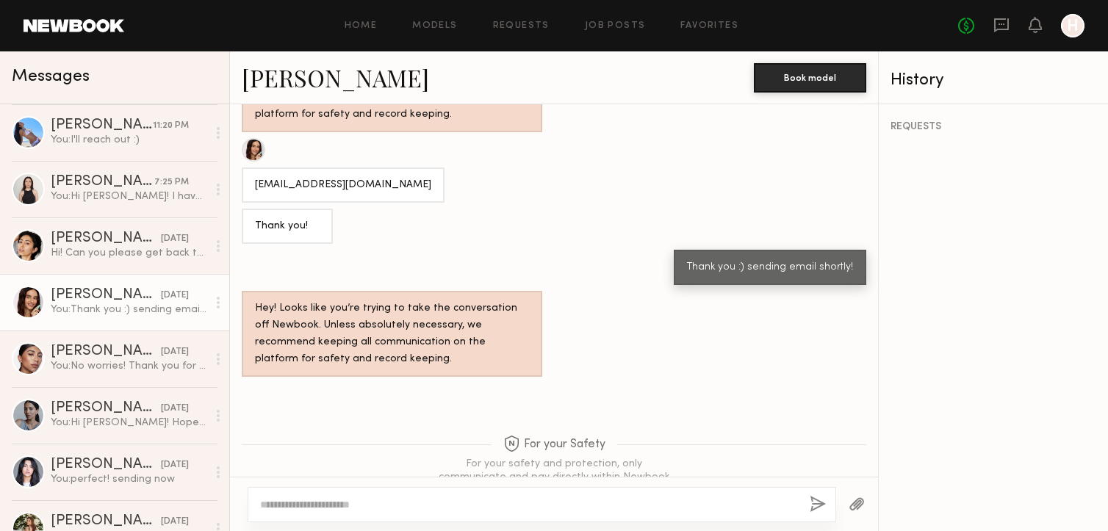
click at [304, 76] on link "Anna S." at bounding box center [335, 78] width 187 height 32
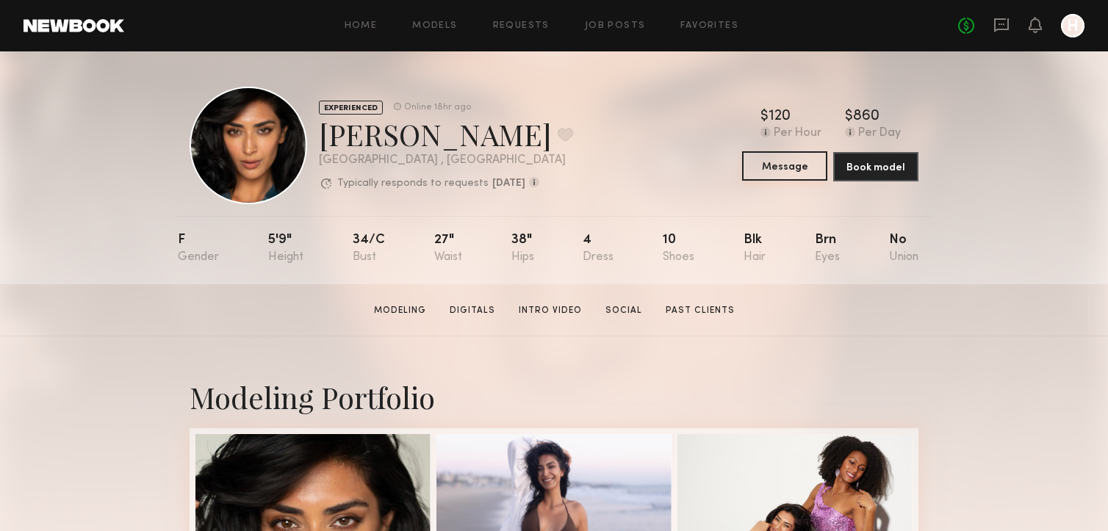
click at [783, 161] on button "Message" at bounding box center [784, 165] width 85 height 29
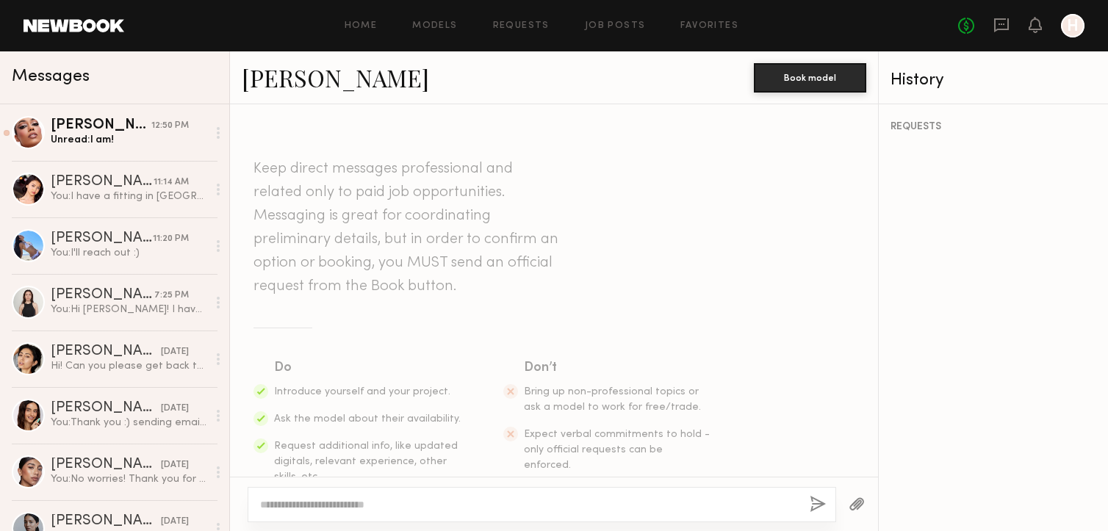
click at [384, 501] on textarea at bounding box center [529, 505] width 538 height 15
type textarea "**********"
drag, startPoint x: 387, startPoint y: 495, endPoint x: 230, endPoint y: 495, distance: 157.3
click at [231, 495] on div "**********" at bounding box center [554, 504] width 648 height 54
click at [299, 503] on textarea "**********" at bounding box center [529, 505] width 538 height 15
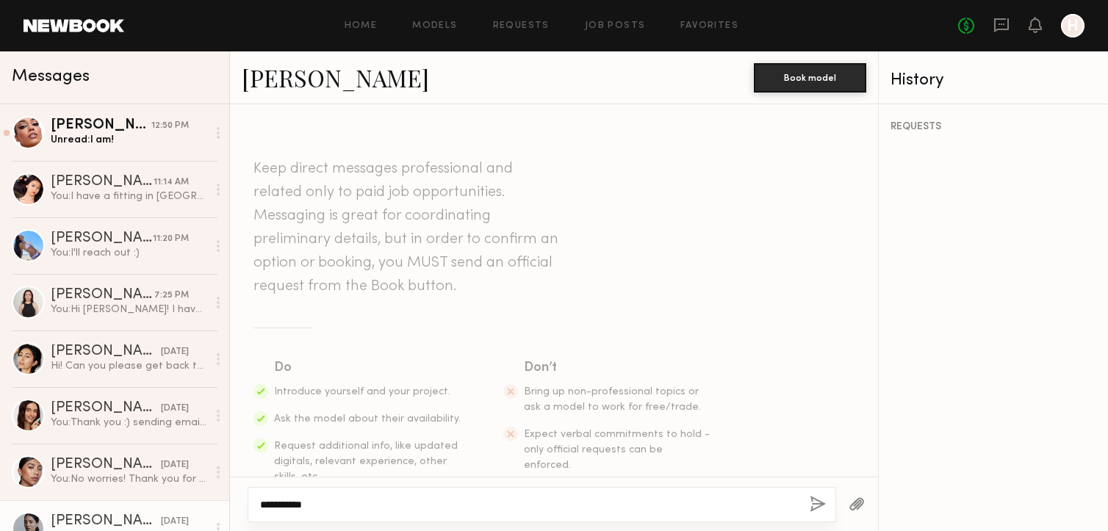
drag, startPoint x: 323, startPoint y: 506, endPoint x: 218, endPoint y: 503, distance: 104.4
click at [218, 503] on div "Messages Ghazal G. 12:50 PM Unread: I am! Jenny K. 11:14 AM You: I have a fitti…" at bounding box center [554, 291] width 1108 height 480
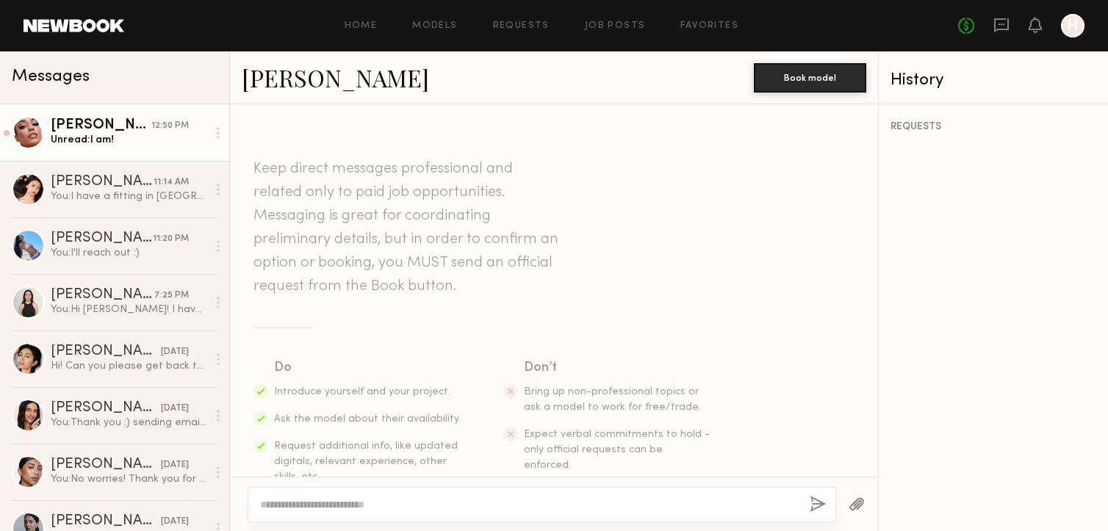
click at [96, 120] on div "Ghazal G." at bounding box center [101, 125] width 101 height 15
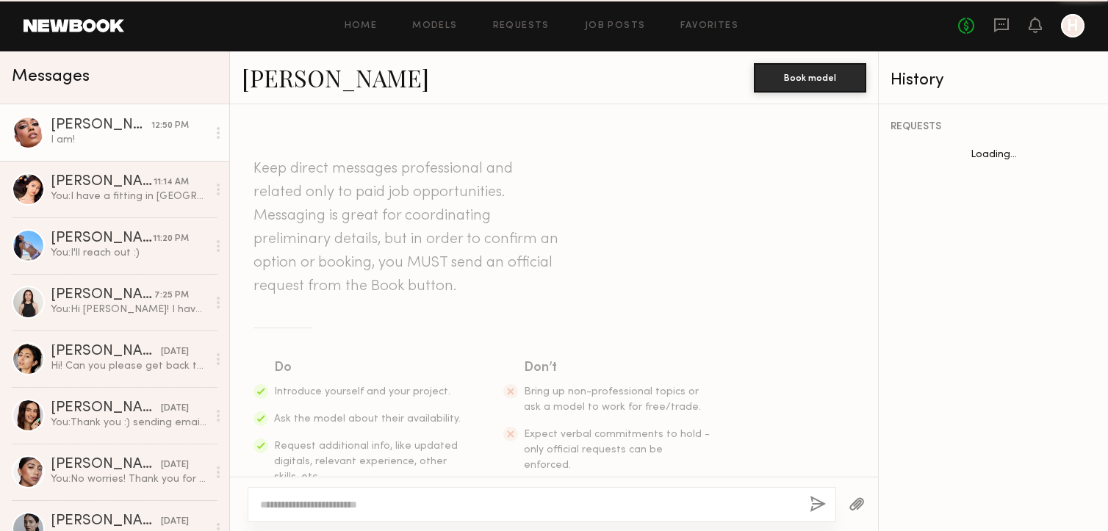
scroll to position [320, 0]
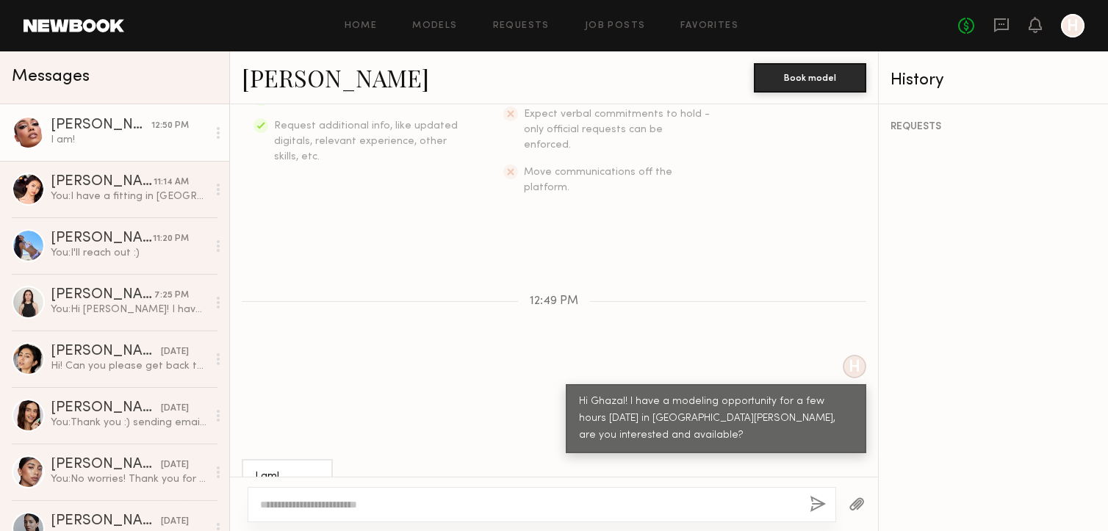
click at [306, 80] on link "Ghazal G." at bounding box center [335, 78] width 187 height 32
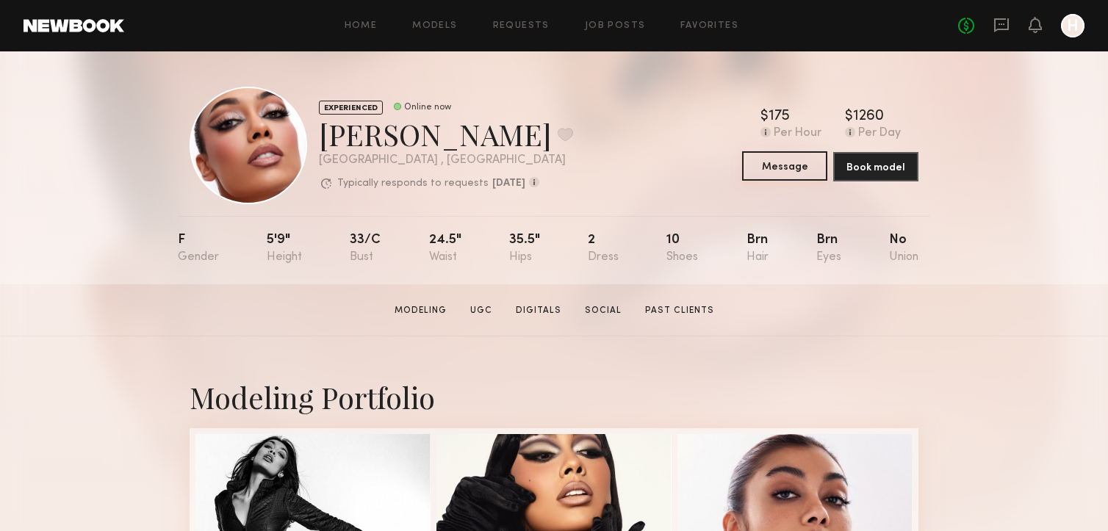
click at [756, 176] on button "Message" at bounding box center [784, 165] width 85 height 29
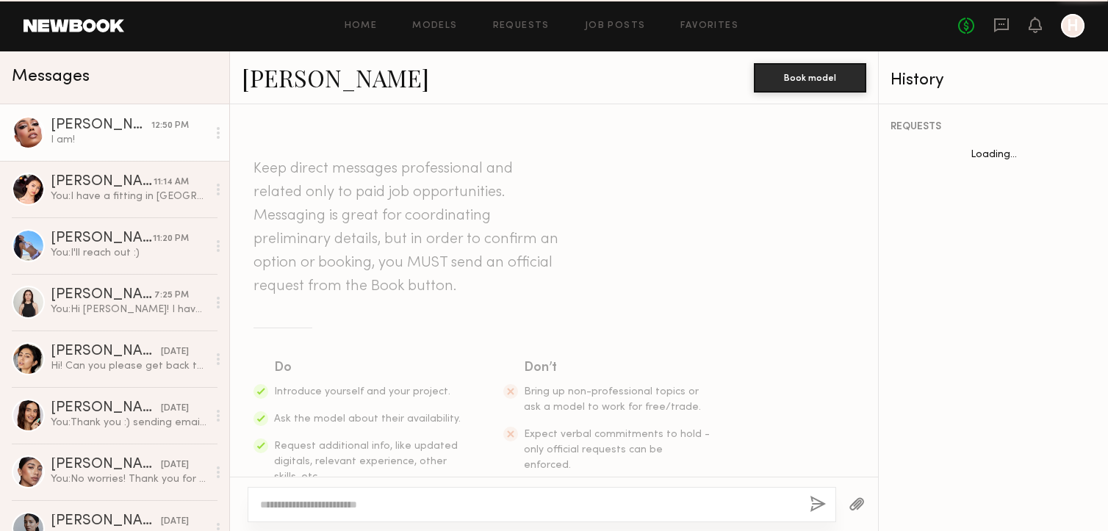
scroll to position [304, 0]
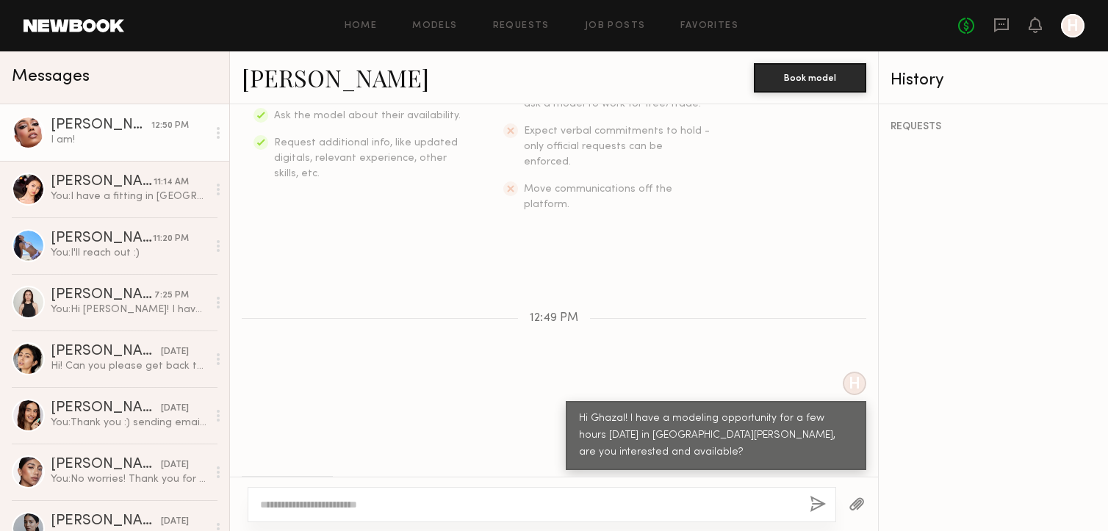
click at [123, 141] on div "I am!" at bounding box center [129, 140] width 157 height 14
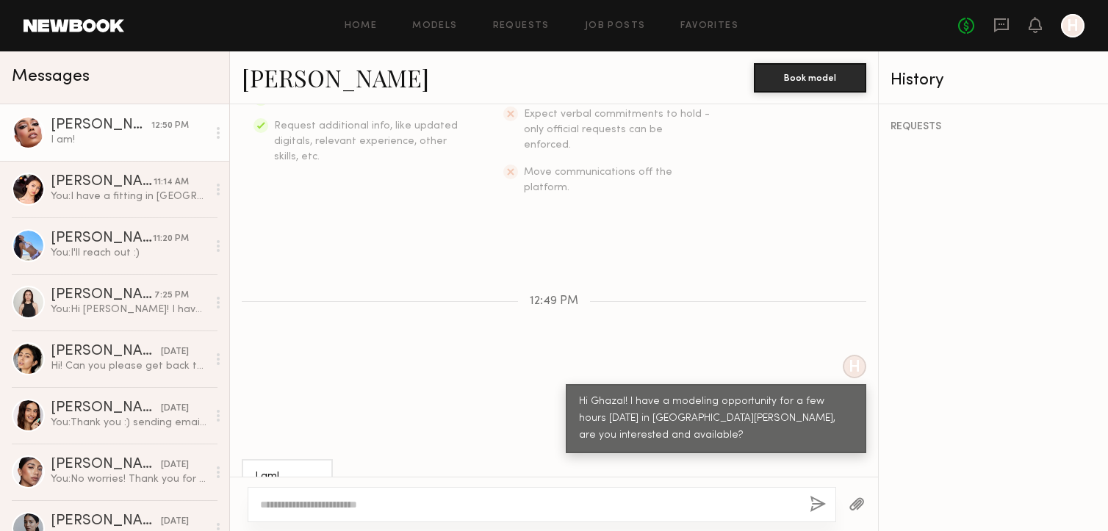
click at [298, 498] on textarea at bounding box center [529, 505] width 538 height 15
click at [284, 505] on textarea "**********" at bounding box center [529, 505] width 538 height 15
click at [362, 508] on textarea "**********" at bounding box center [529, 505] width 538 height 15
drag, startPoint x: 586, startPoint y: 505, endPoint x: 544, endPoint y: 503, distance: 41.9
click at [544, 503] on textarea "**********" at bounding box center [529, 505] width 538 height 15
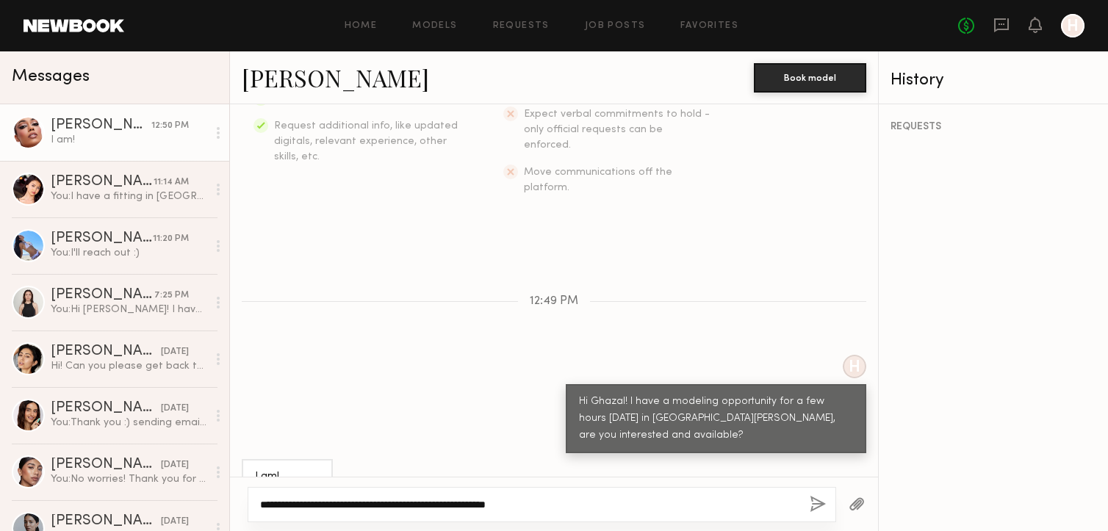
drag, startPoint x: 506, startPoint y: 506, endPoint x: 479, endPoint y: 506, distance: 27.2
click at [479, 506] on textarea "**********" at bounding box center [529, 505] width 538 height 15
click at [563, 504] on textarea "**********" at bounding box center [529, 505] width 538 height 15
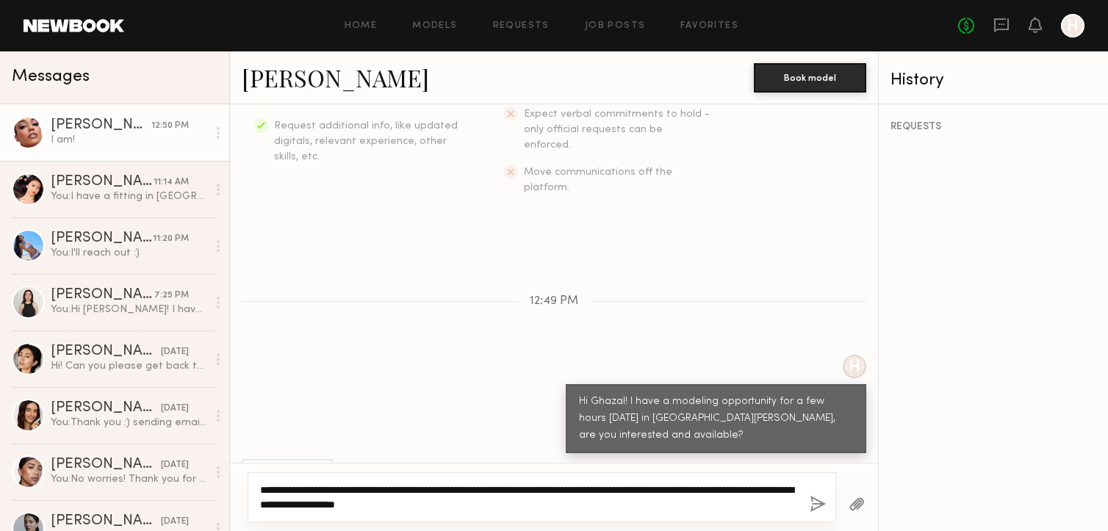
click at [427, 487] on textarea "**********" at bounding box center [529, 497] width 538 height 29
click at [439, 487] on textarea "**********" at bounding box center [529, 497] width 538 height 29
click at [611, 489] on textarea "**********" at bounding box center [529, 497] width 538 height 29
type textarea "**********"
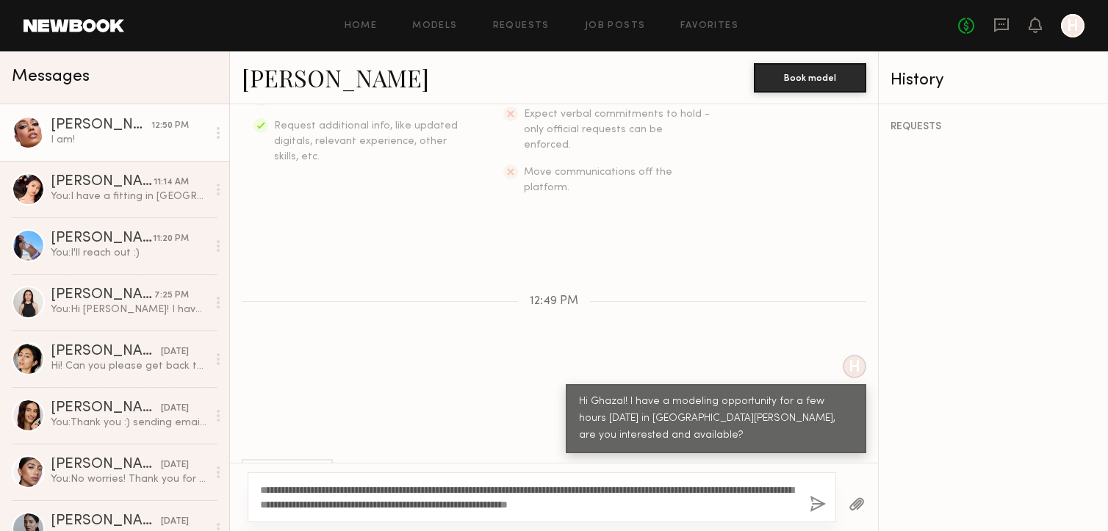
click at [813, 507] on button "button" at bounding box center [818, 505] width 16 height 18
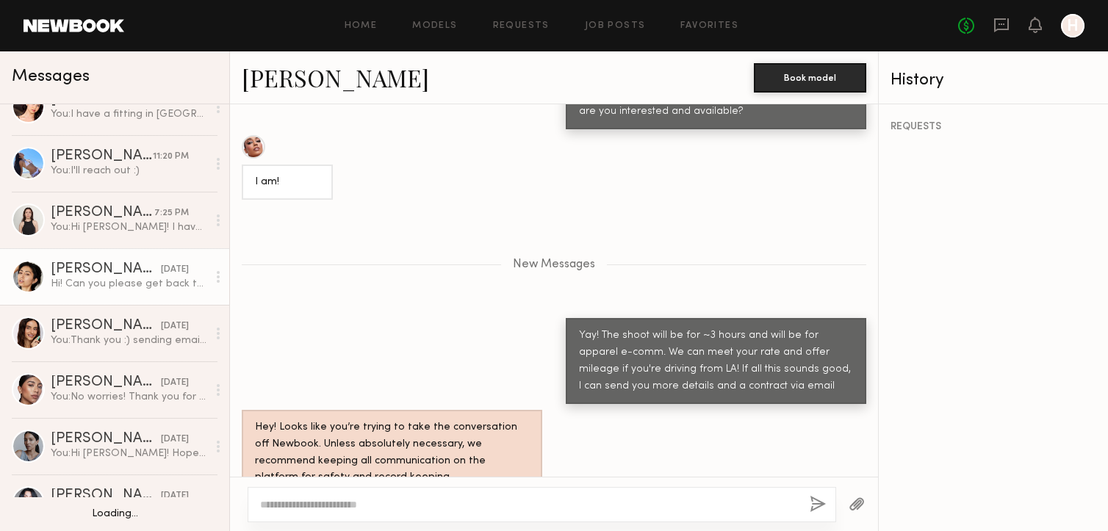
scroll to position [99, 0]
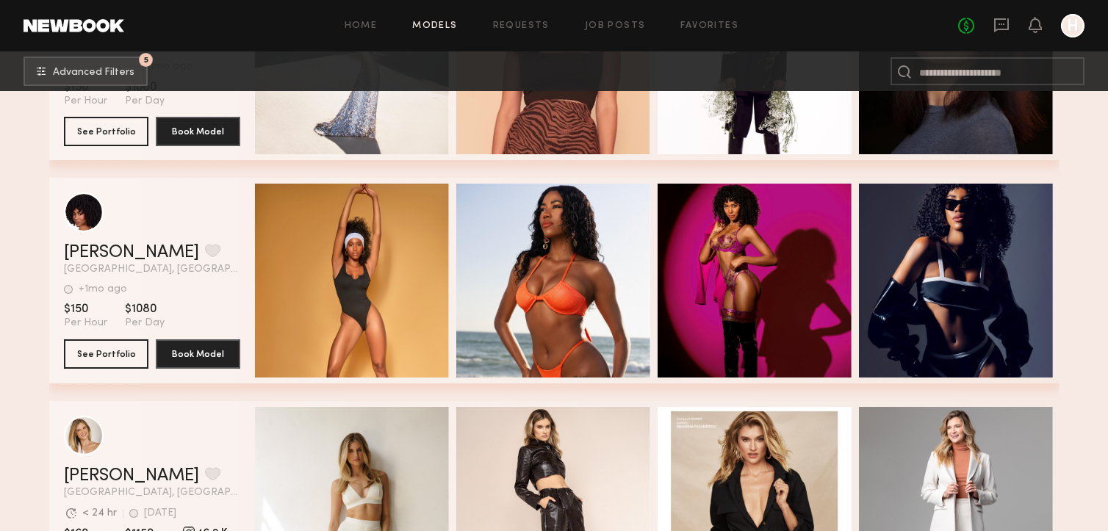
scroll to position [10669, 0]
